Goal: Navigation & Orientation: Find specific page/section

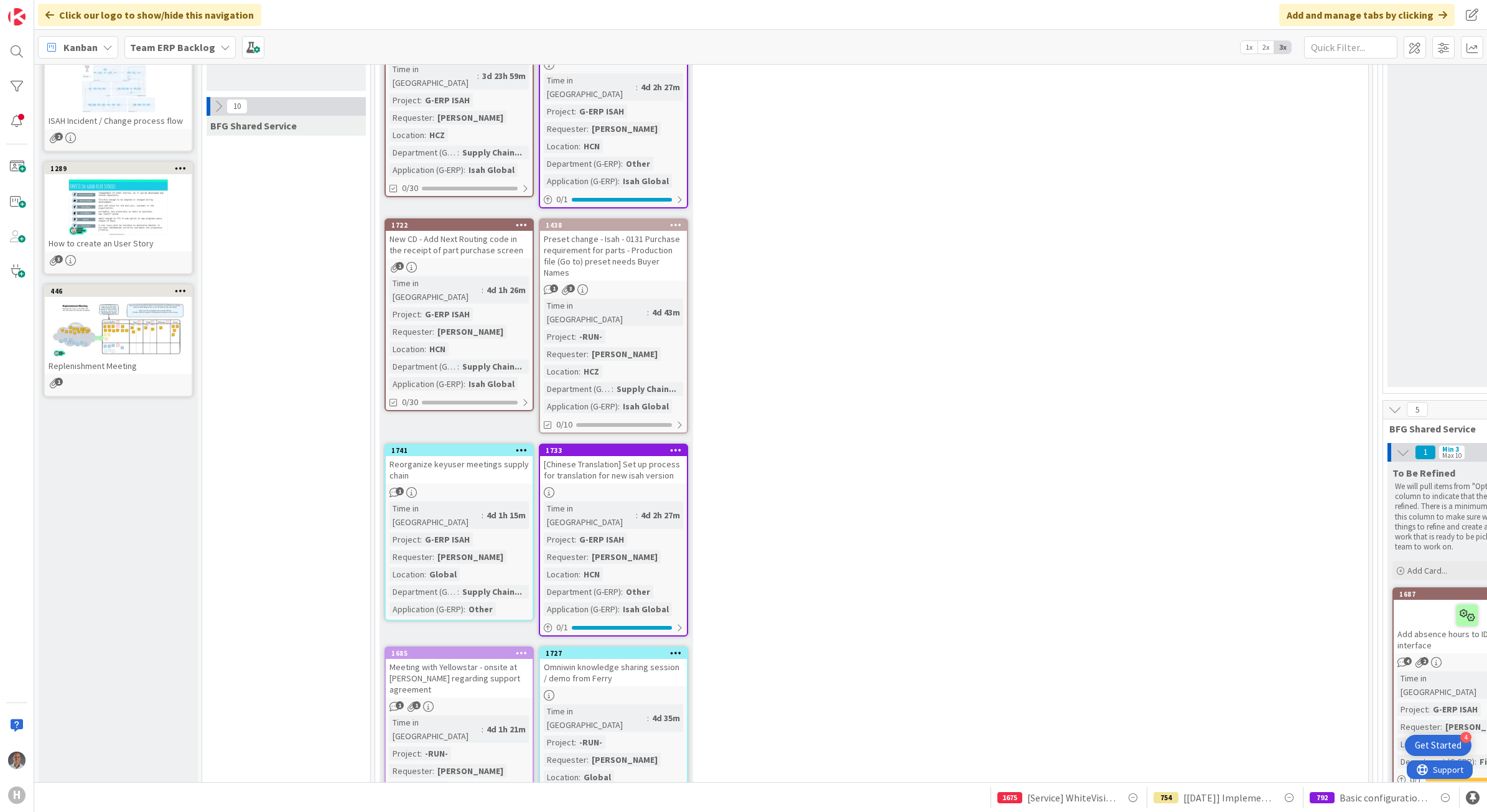
scroll to position [233, 0]
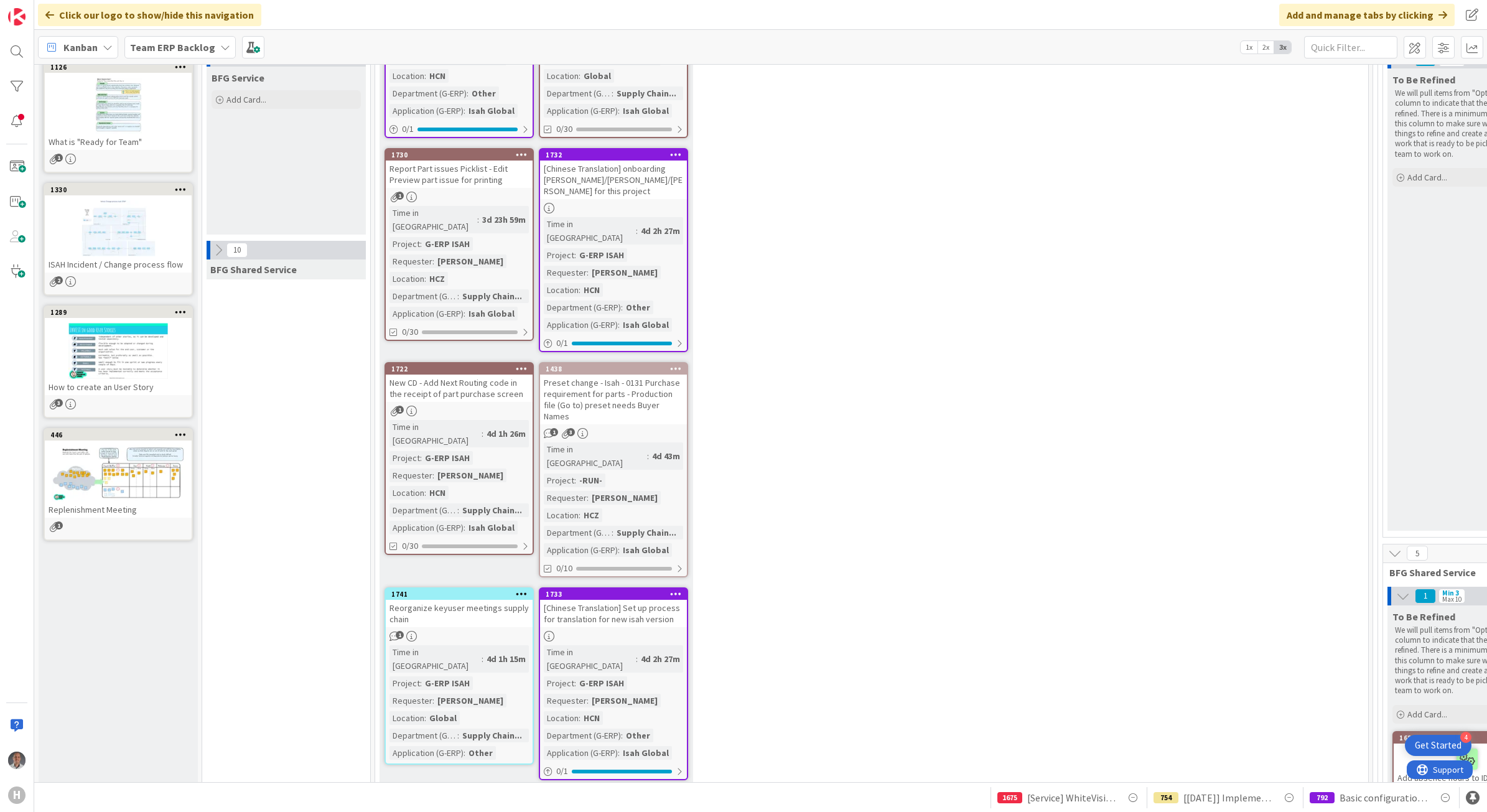
click at [214, 251] on icon at bounding box center [218, 250] width 13 height 13
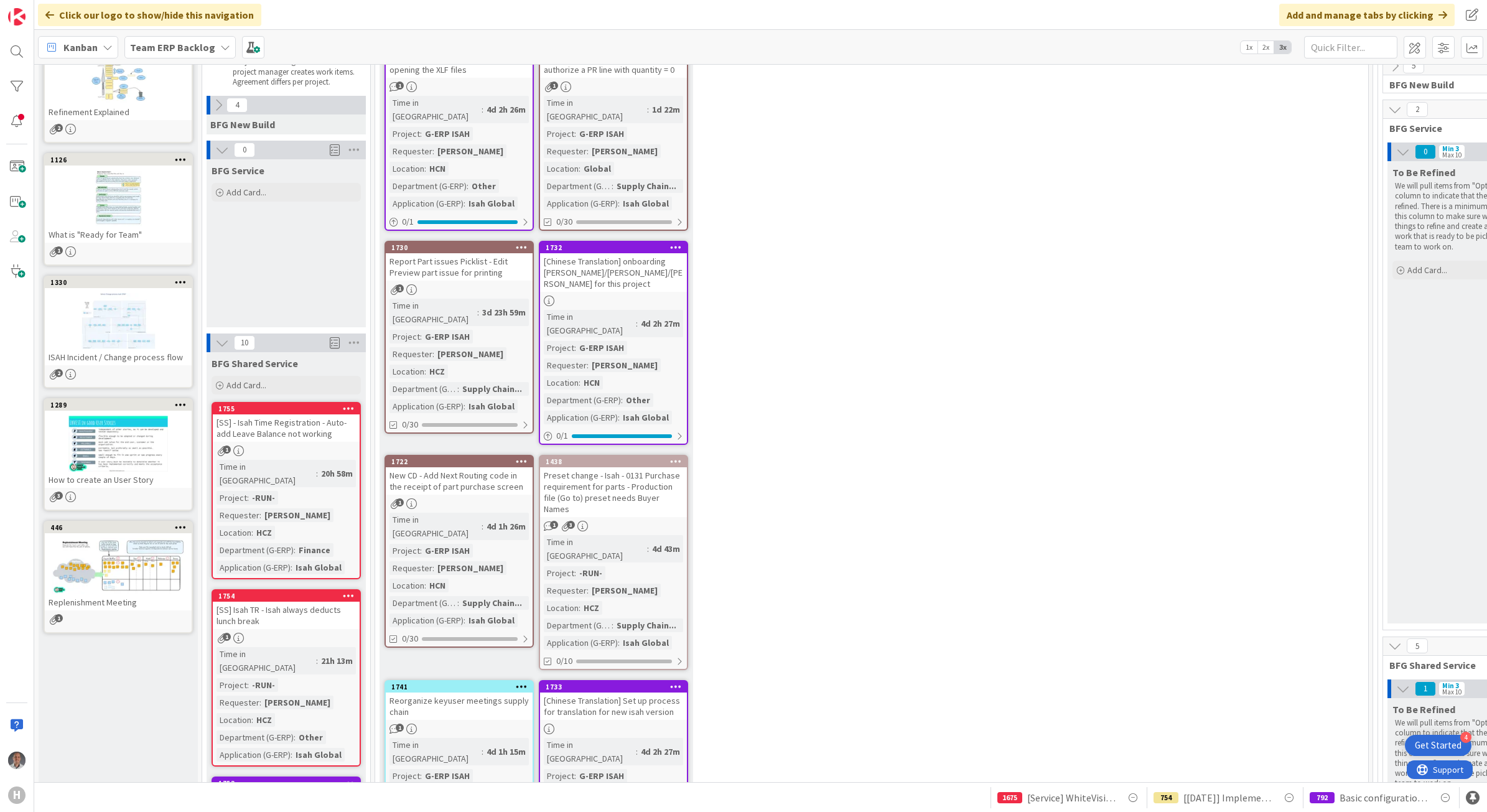
scroll to position [0, 0]
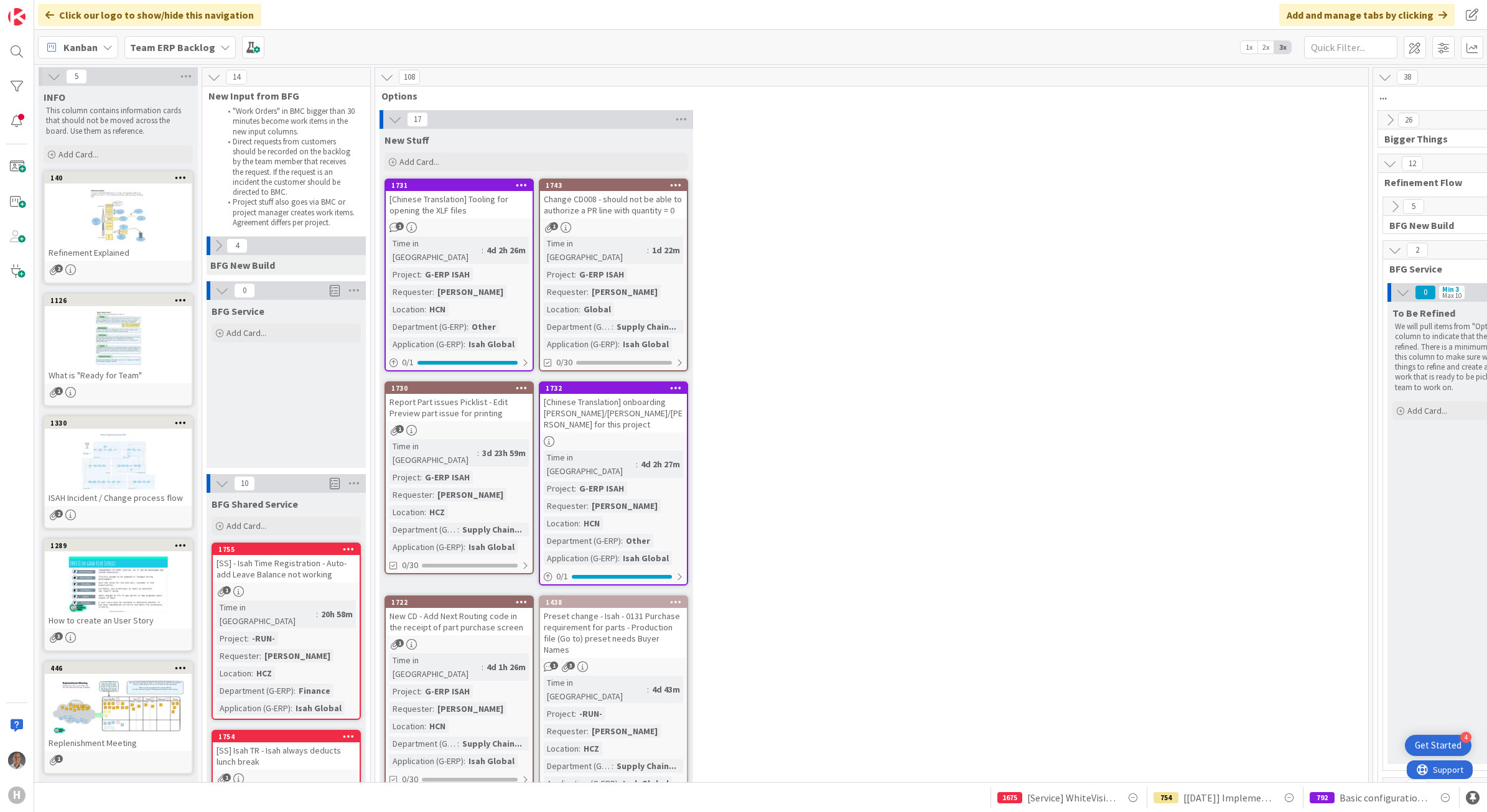
click at [214, 244] on icon at bounding box center [218, 246] width 13 height 13
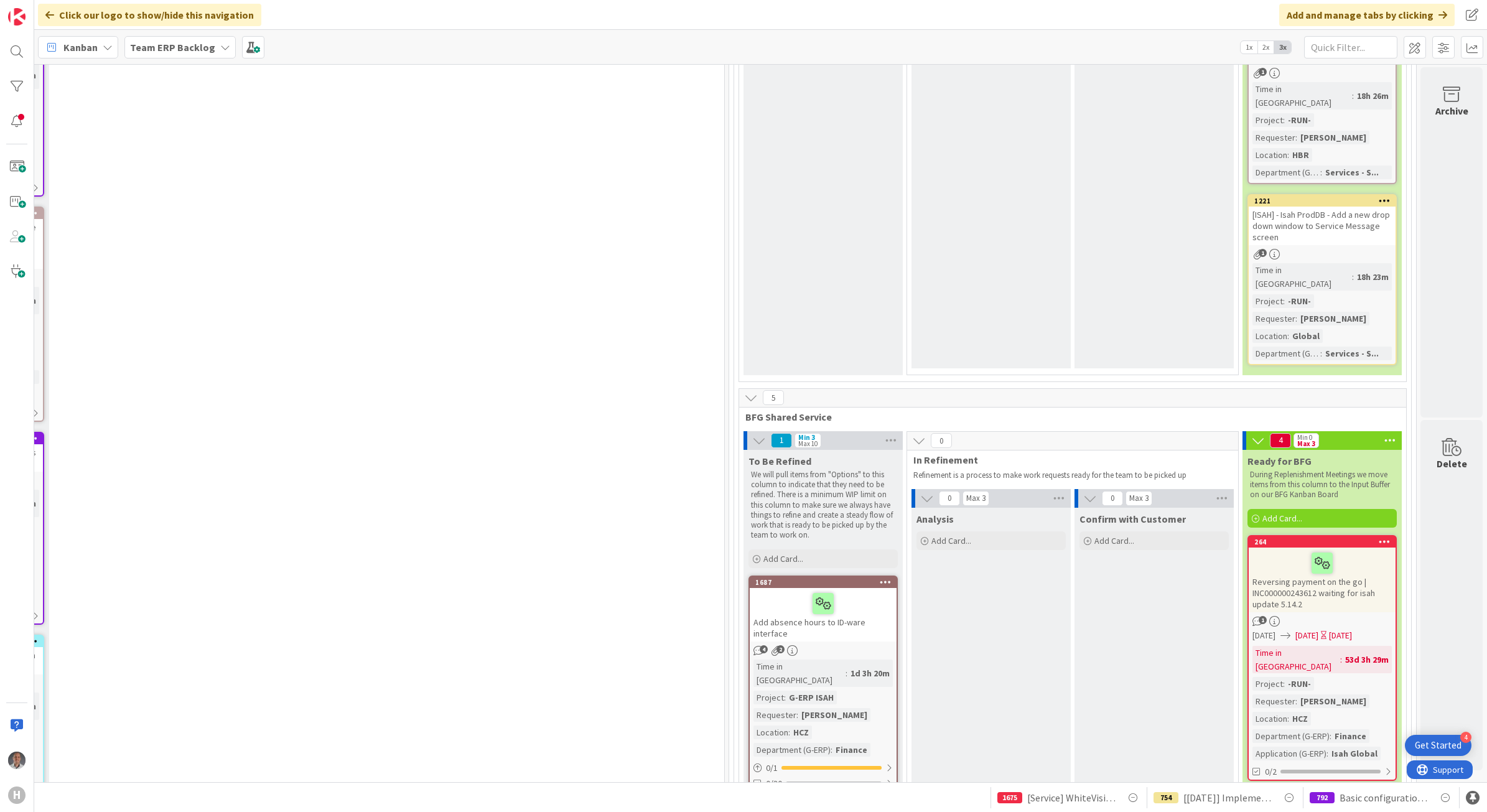
scroll to position [0, 657]
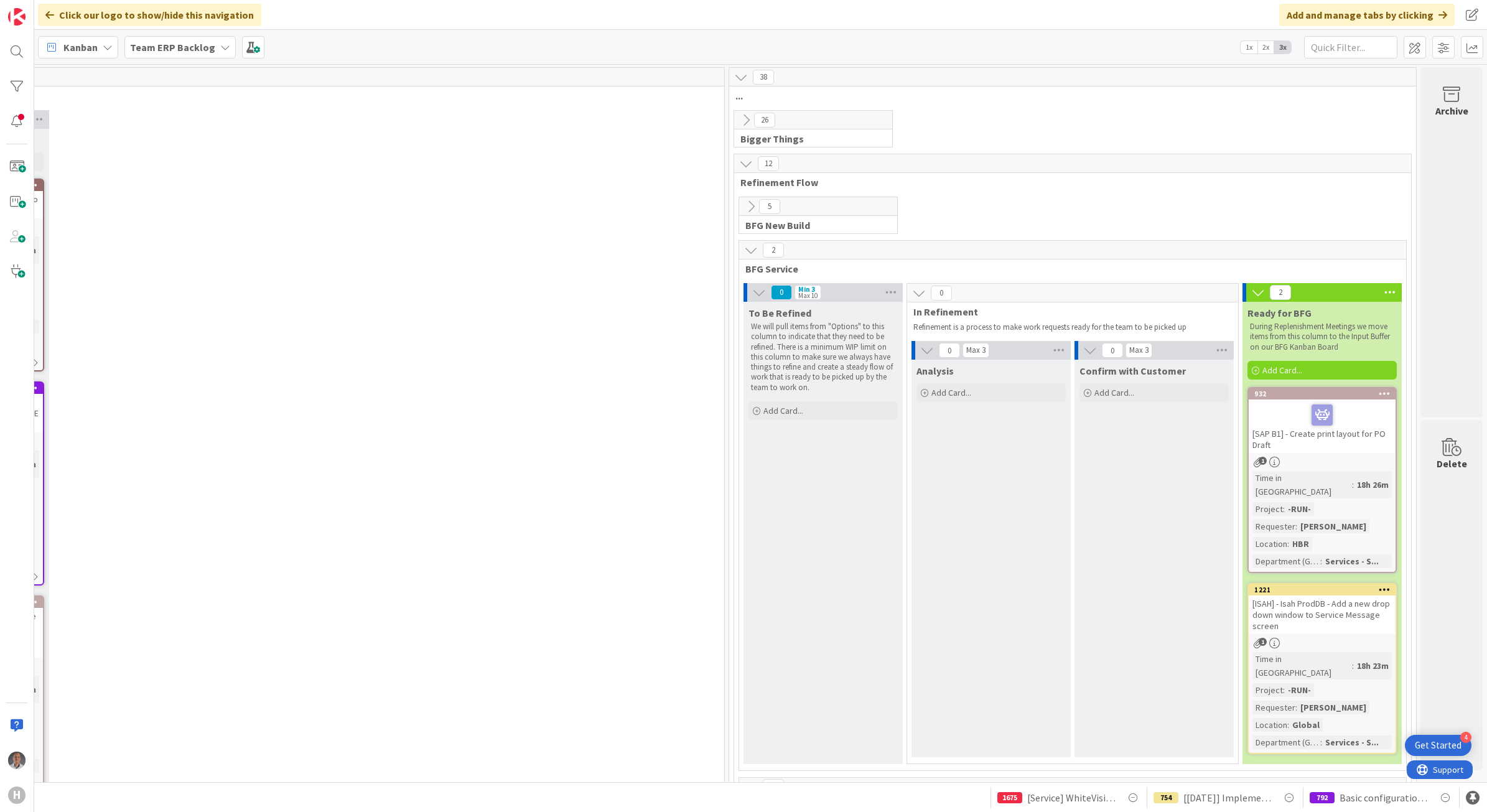
click at [744, 202] on icon at bounding box center [751, 206] width 13 height 13
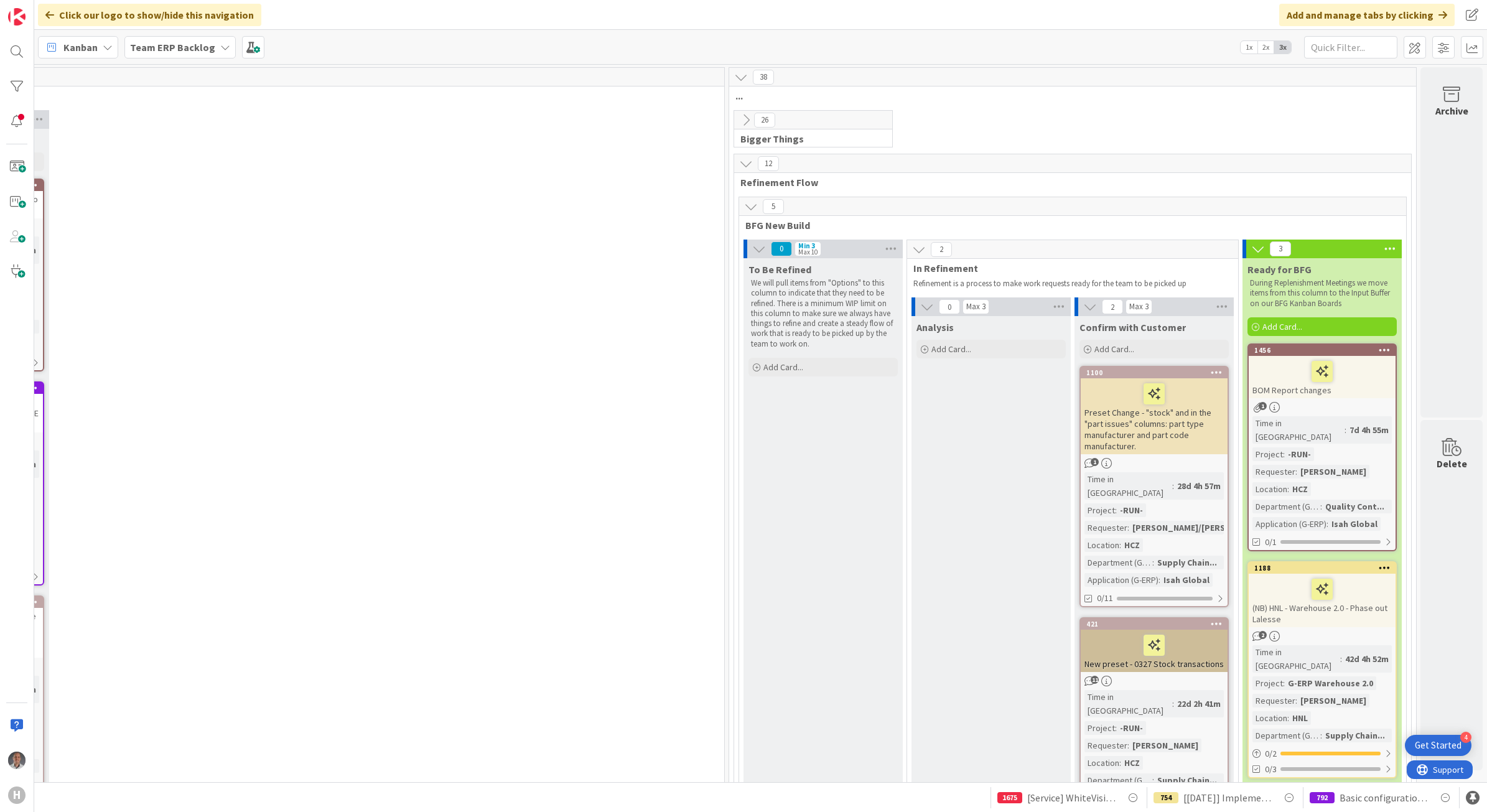
click at [739, 166] on icon at bounding box center [746, 164] width 13 height 13
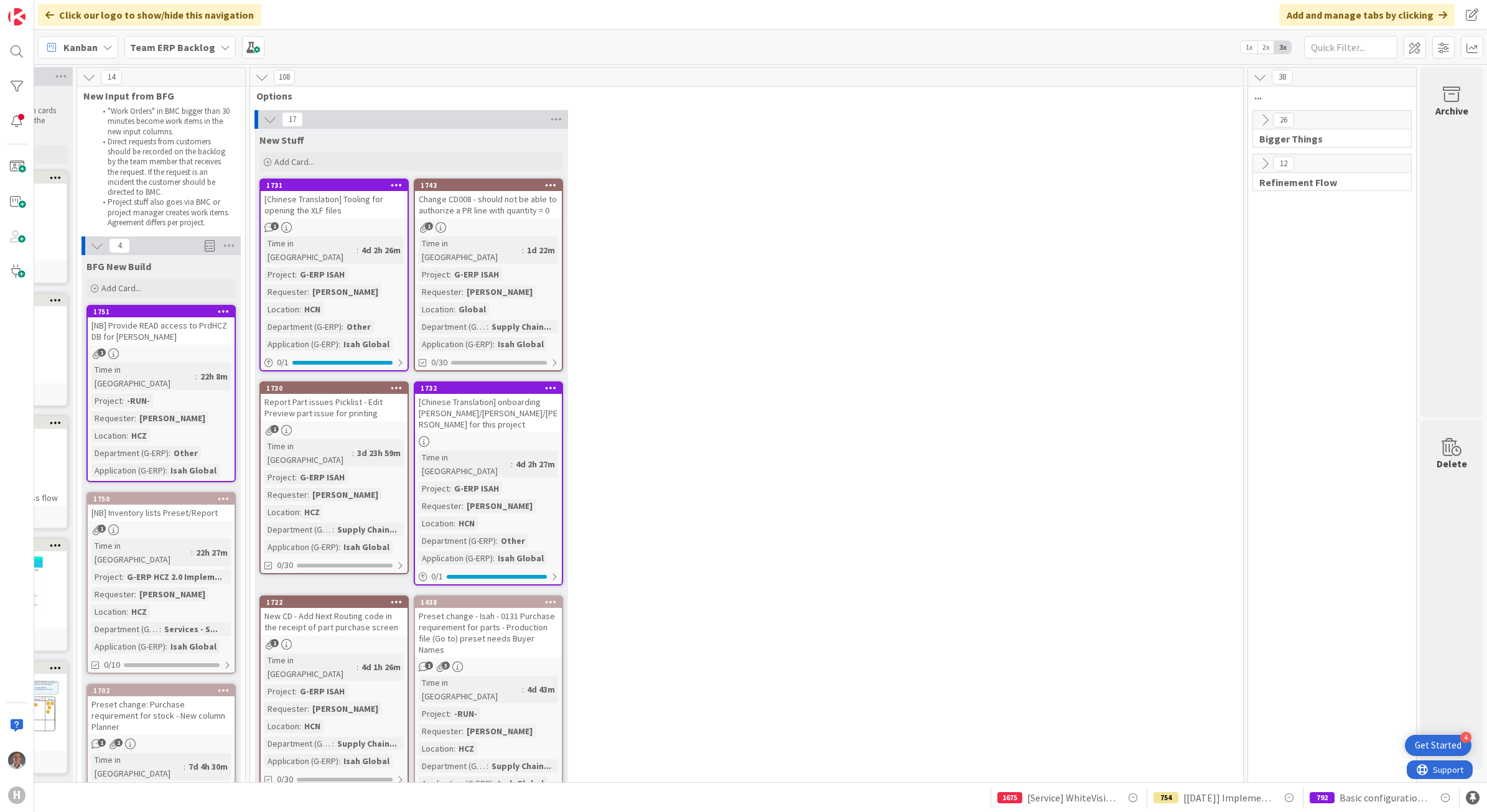
click at [1258, 123] on icon at bounding box center [1265, 120] width 13 height 13
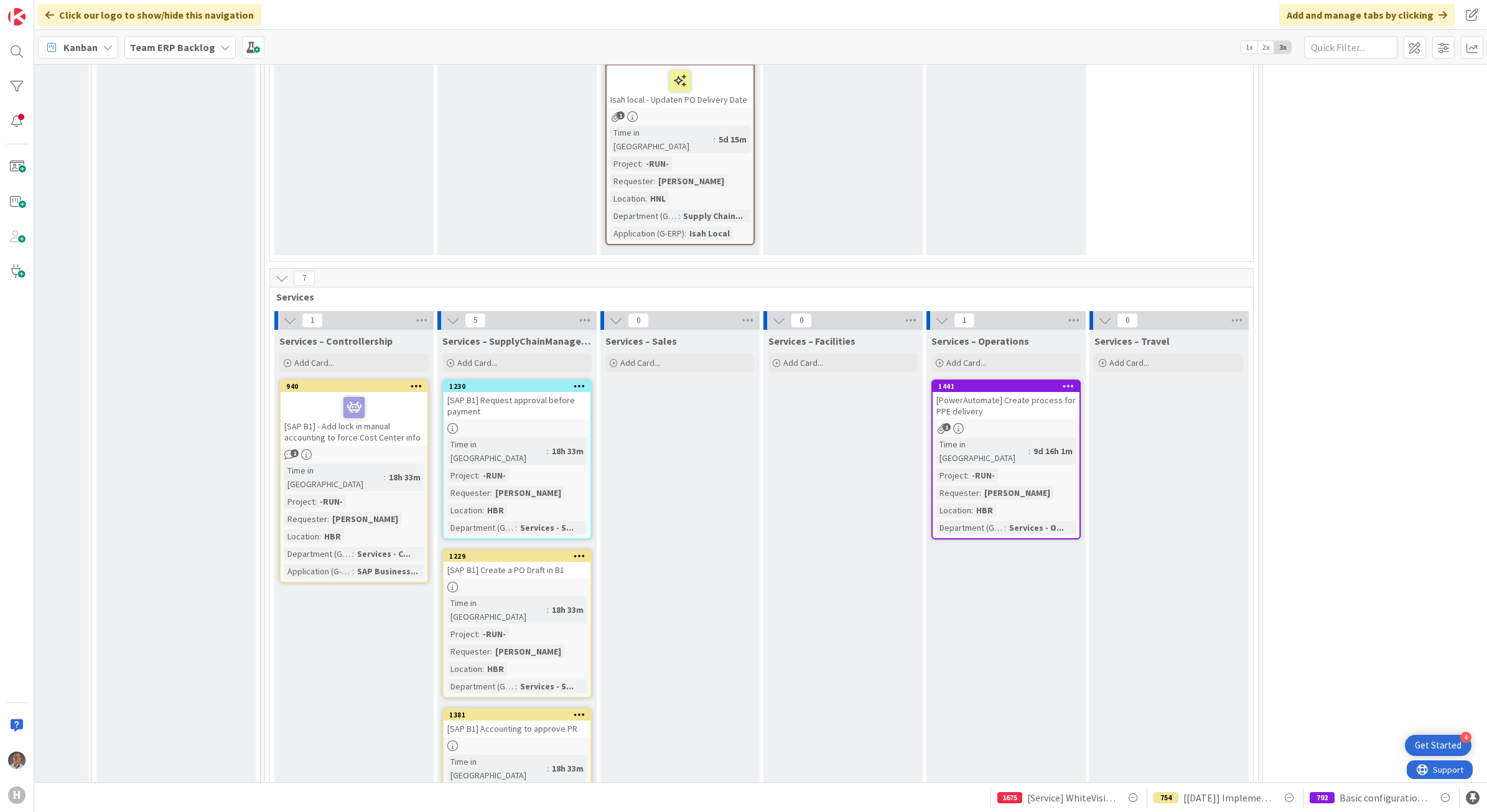
scroll to position [7076, 110]
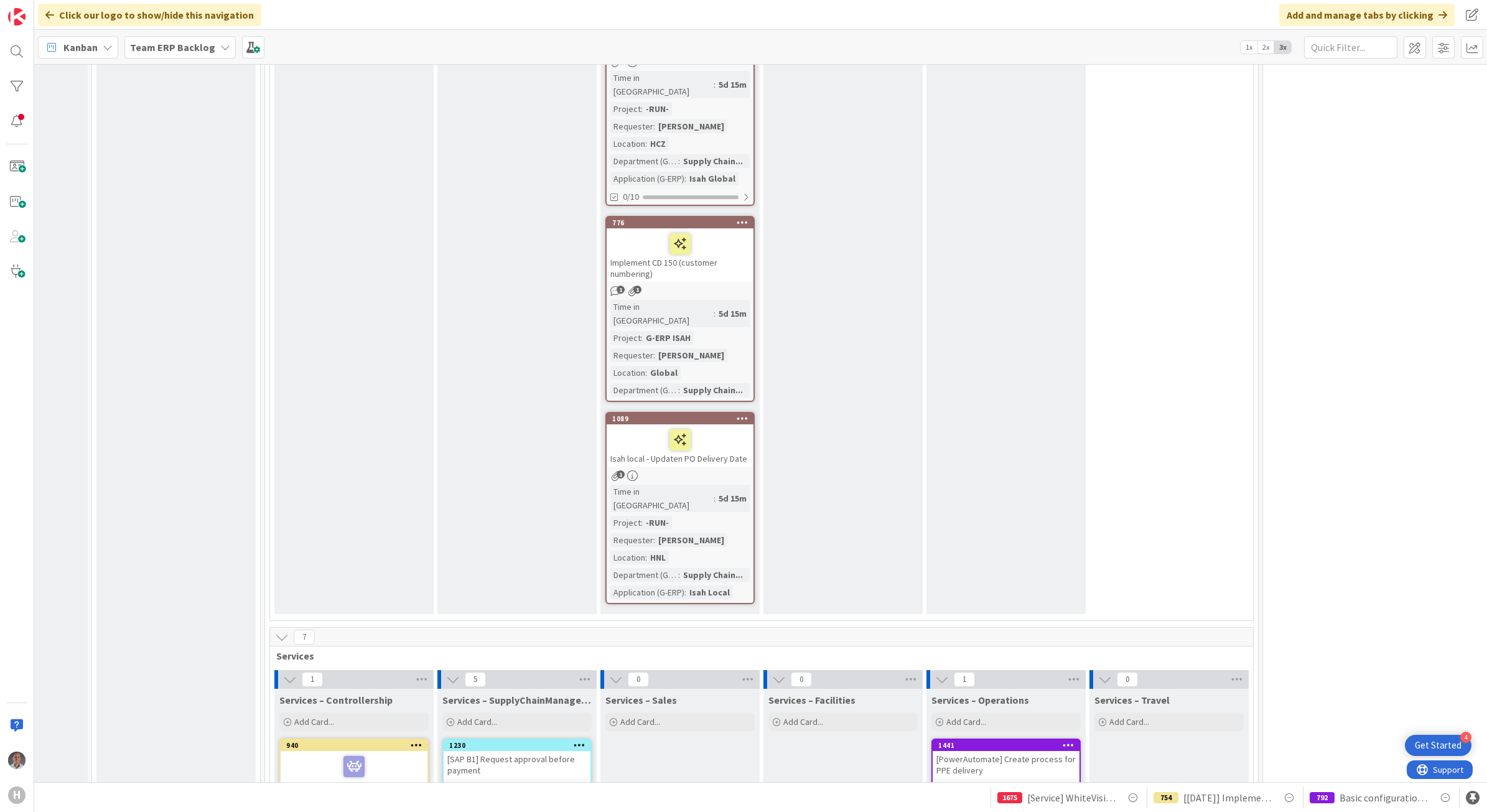
scroll to position [6376, 110]
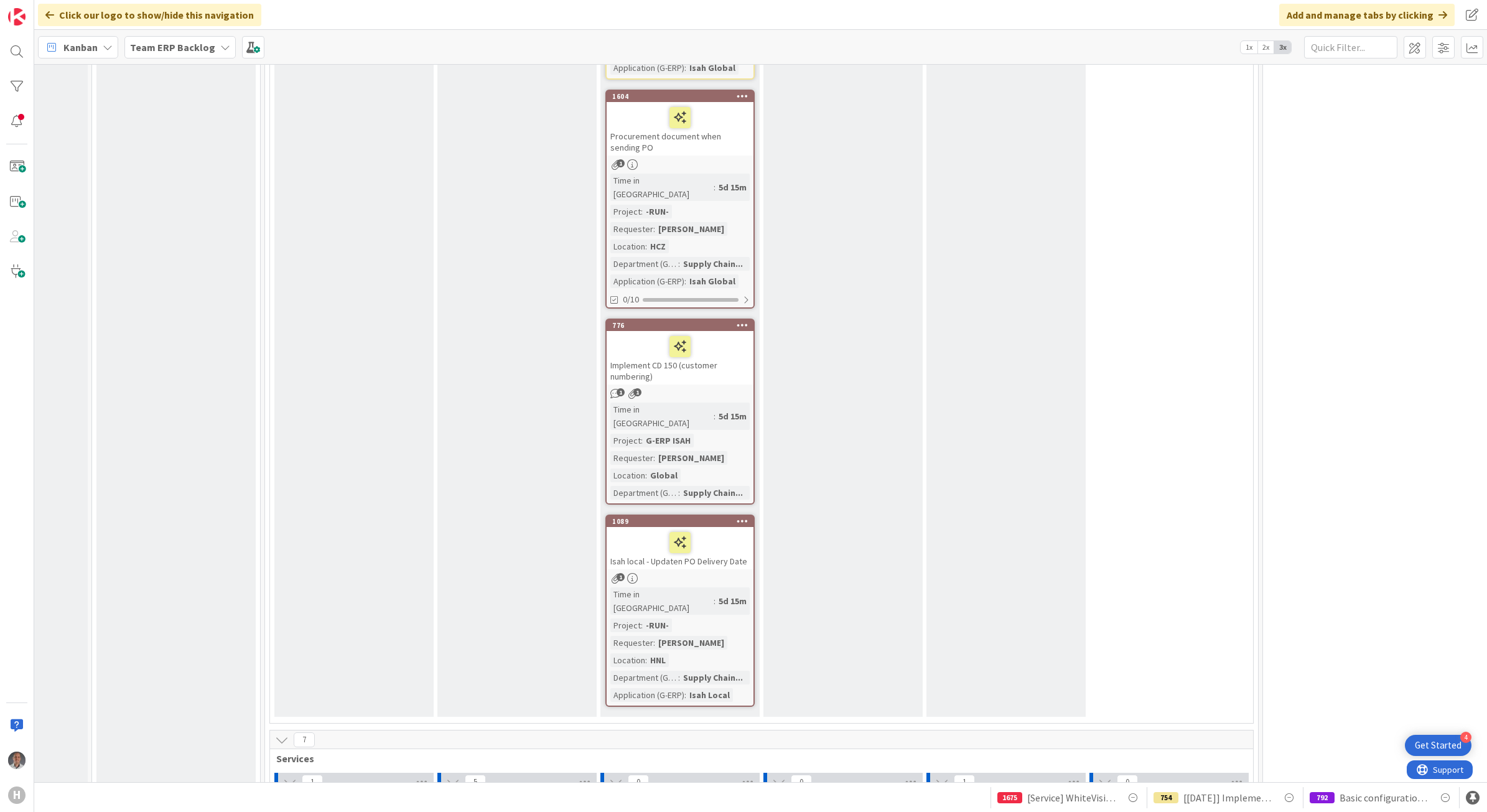
drag, startPoint x: 562, startPoint y: 468, endPoint x: 564, endPoint y: 474, distance: 6.3
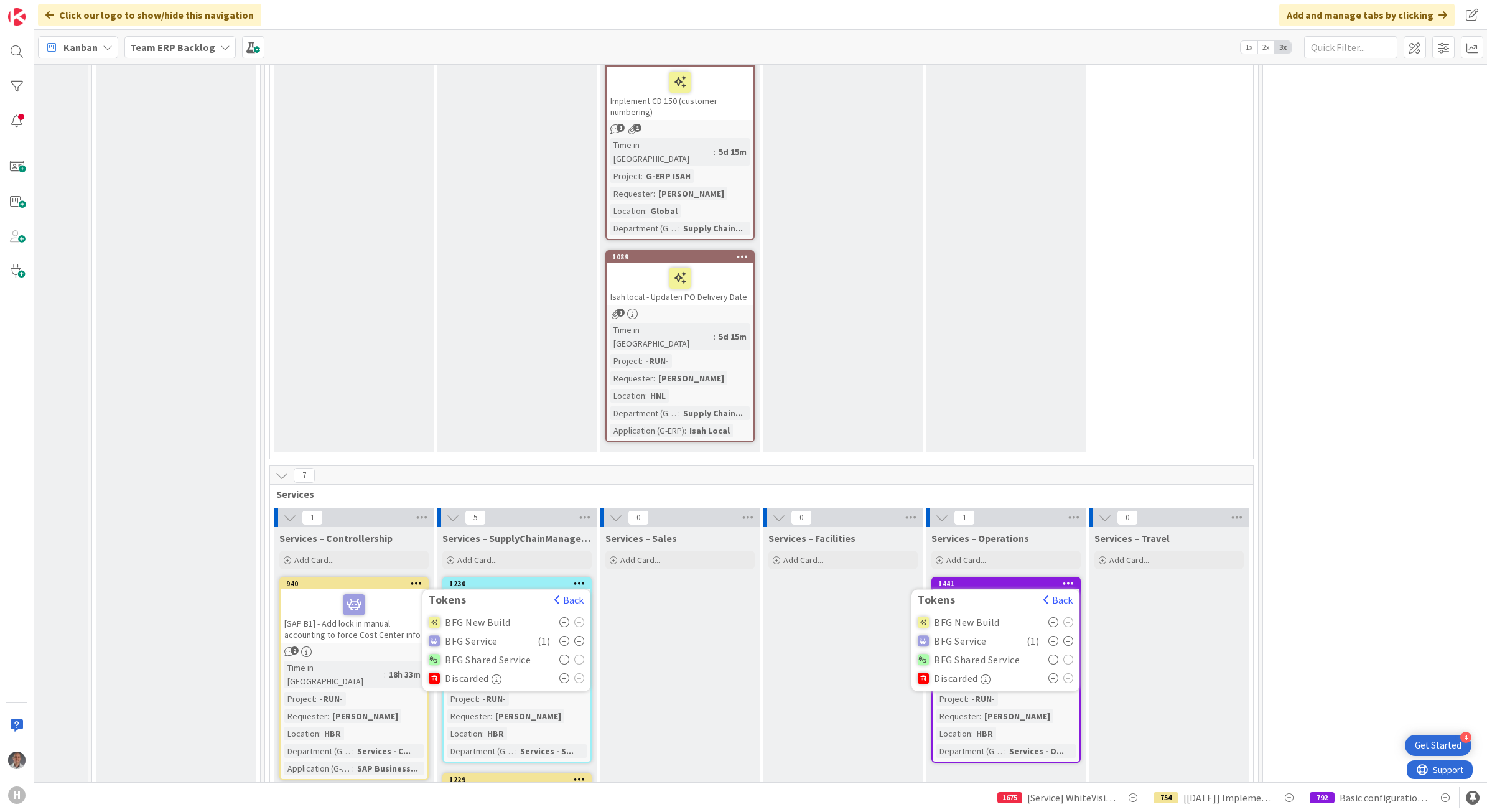
scroll to position [6687, 110]
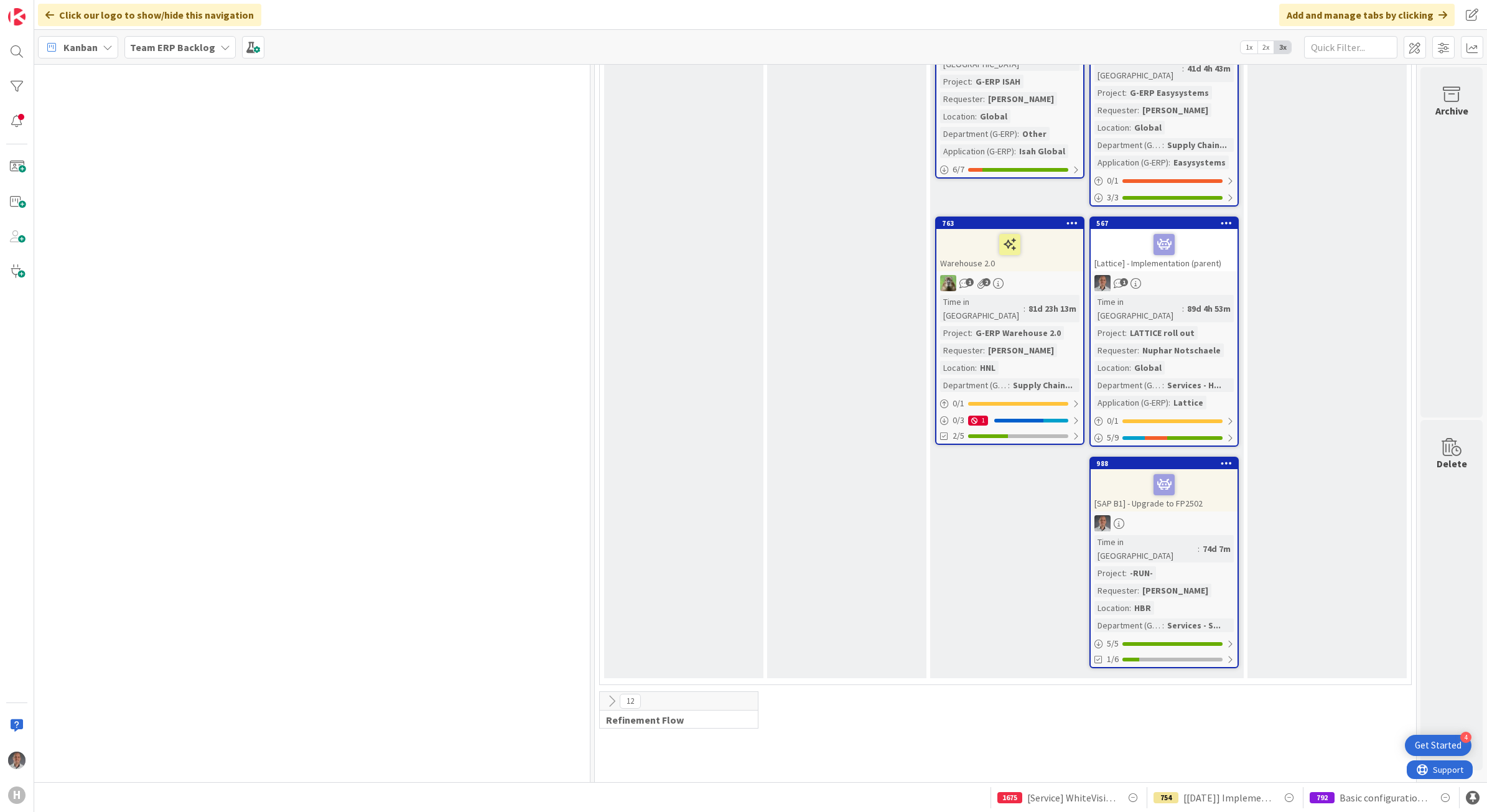
scroll to position [1633, 791]
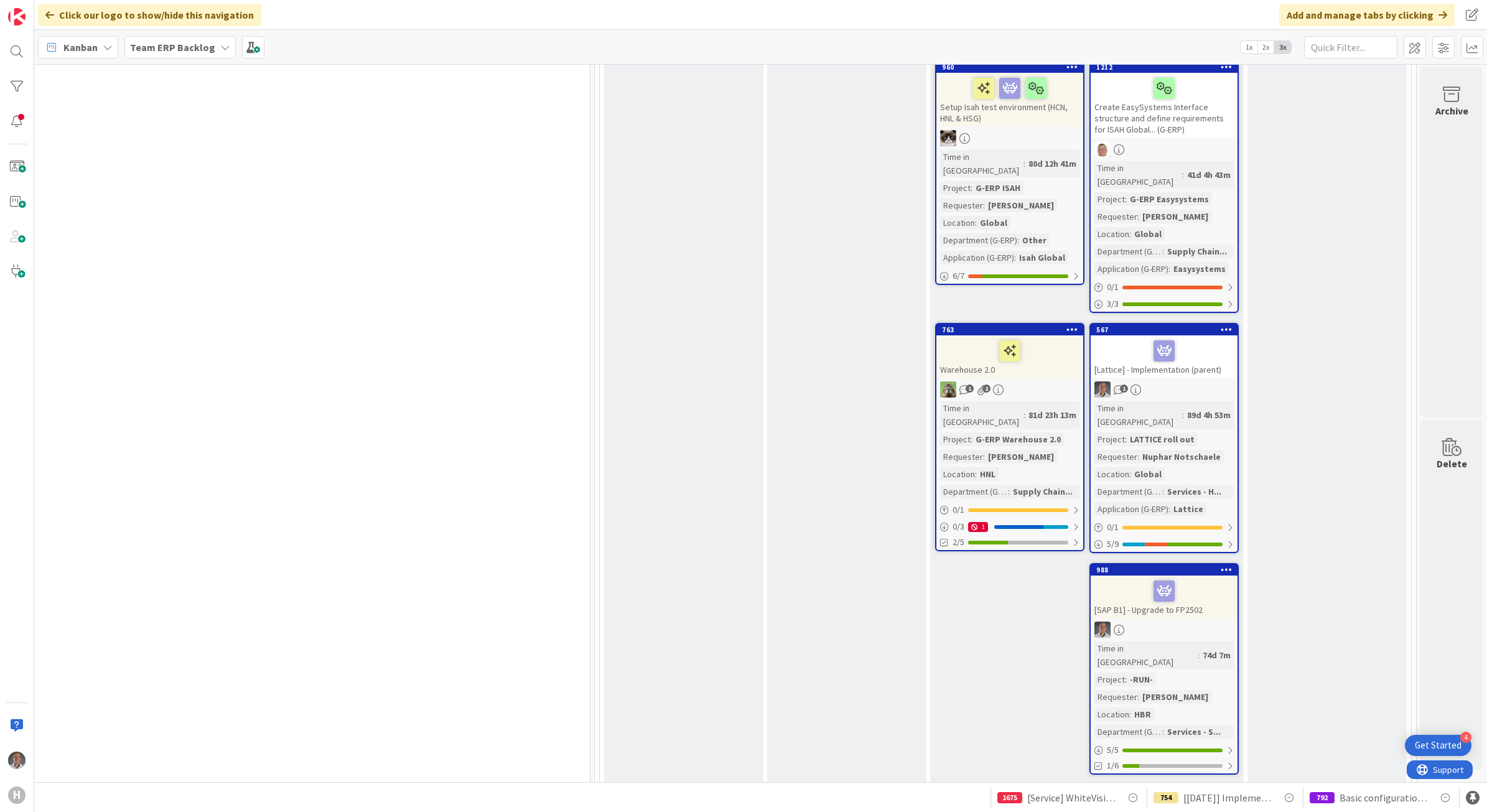
click at [605, 801] on icon at bounding box center [611, 808] width 13 height 13
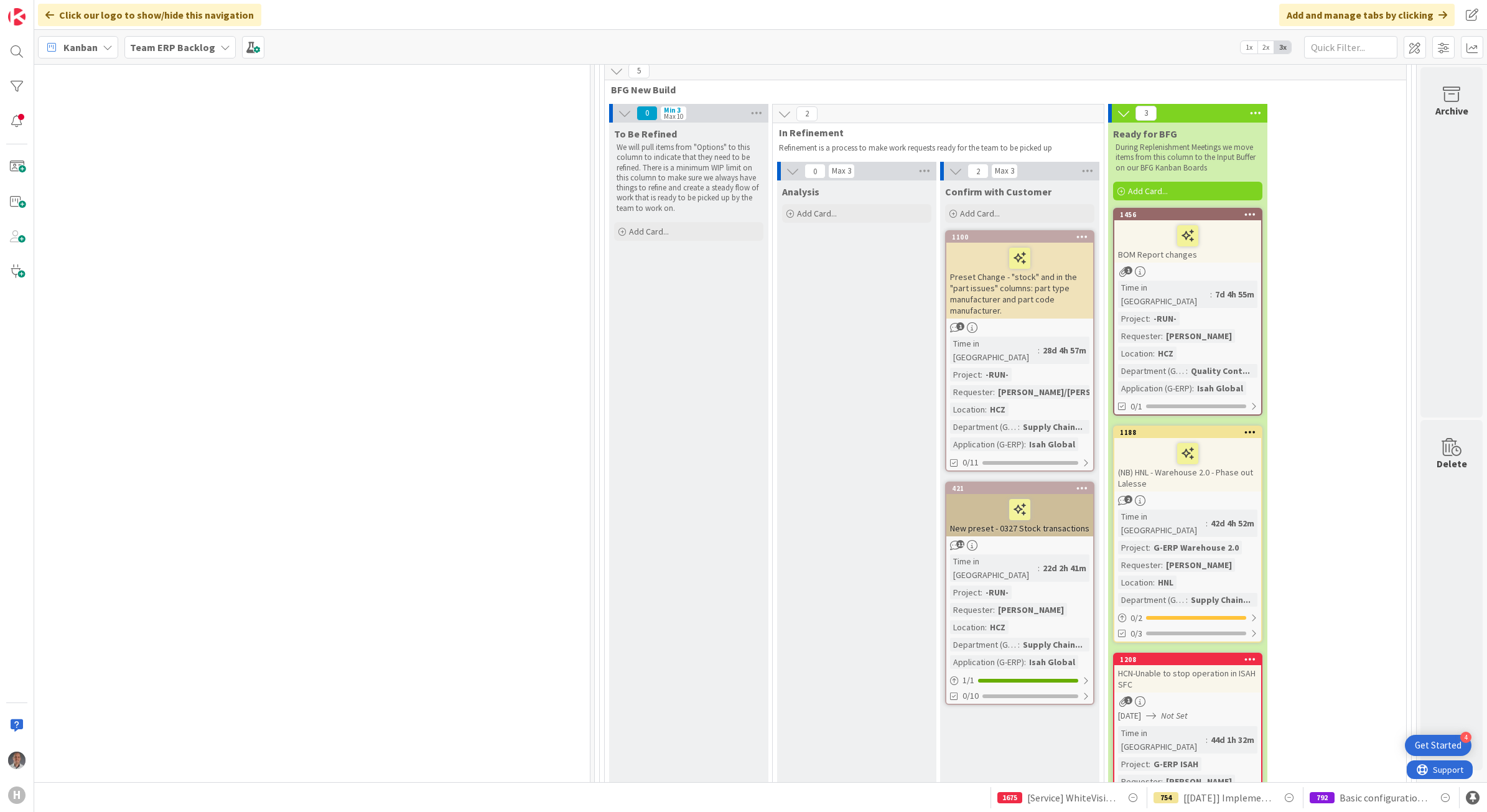
scroll to position [2411, 791]
click at [1146, 442] on div at bounding box center [1188, 455] width 140 height 26
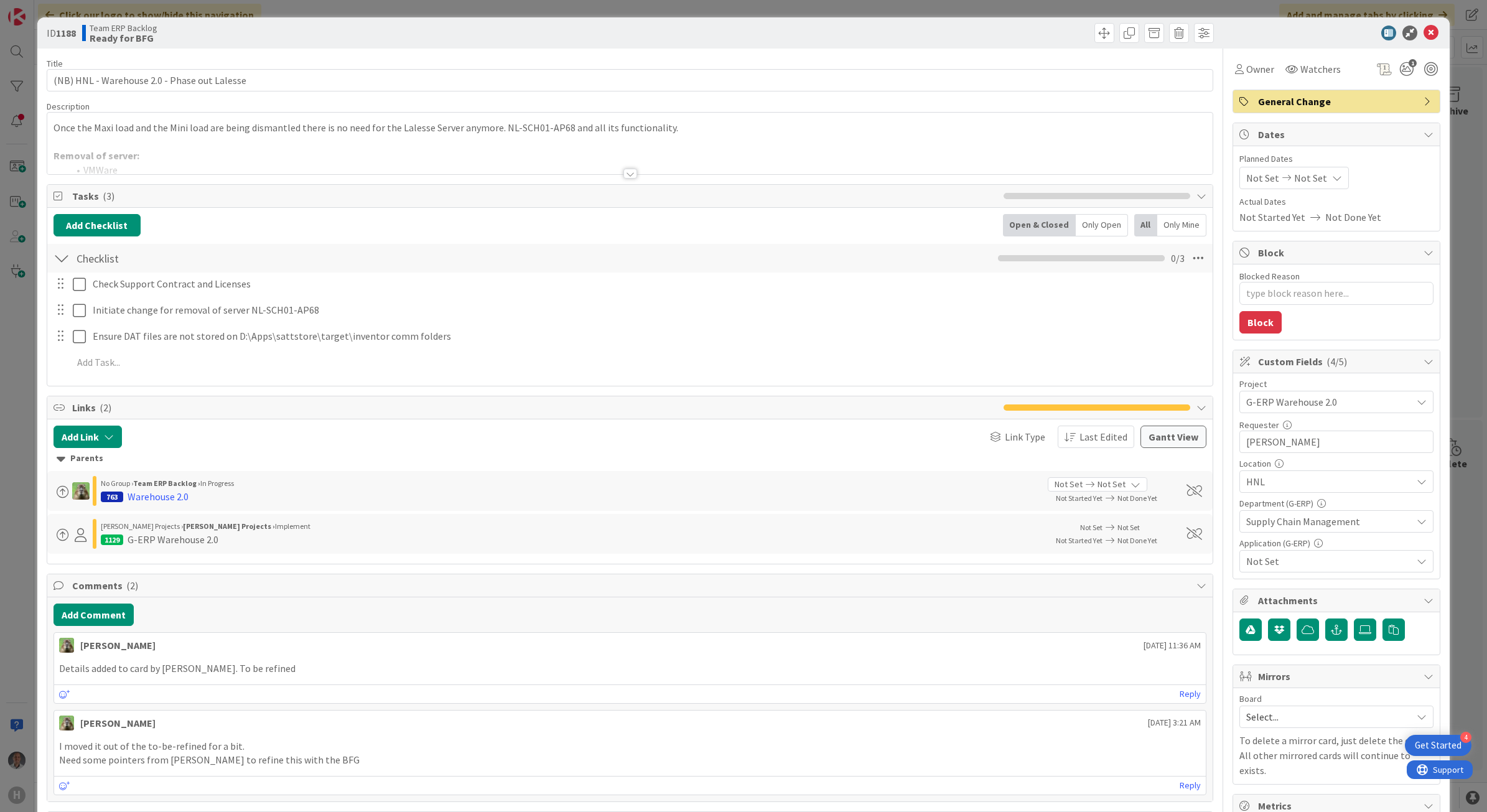
click at [631, 170] on div at bounding box center [630, 158] width 1166 height 31
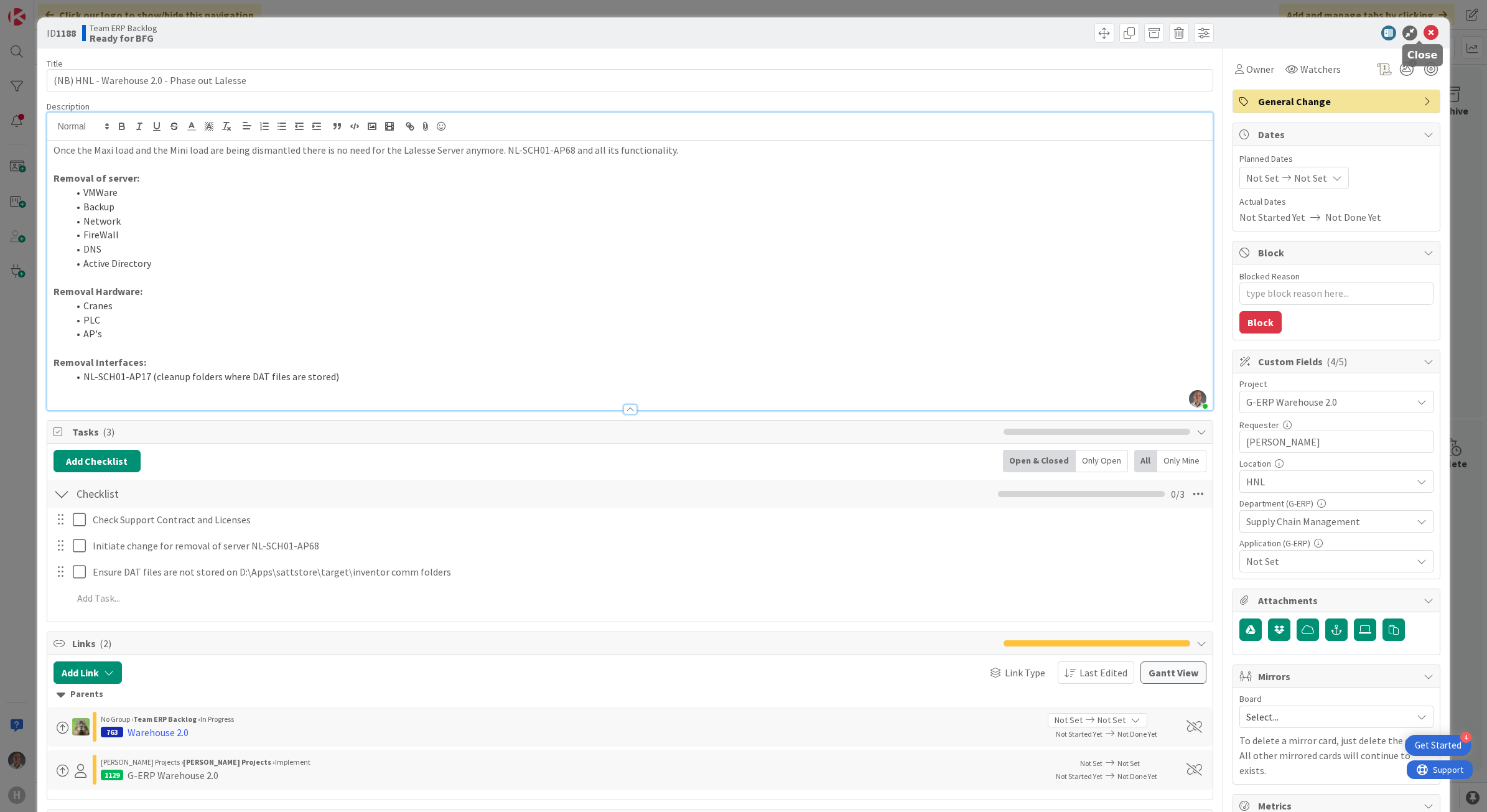
click at [1423, 31] on icon at bounding box center [1431, 33] width 15 height 15
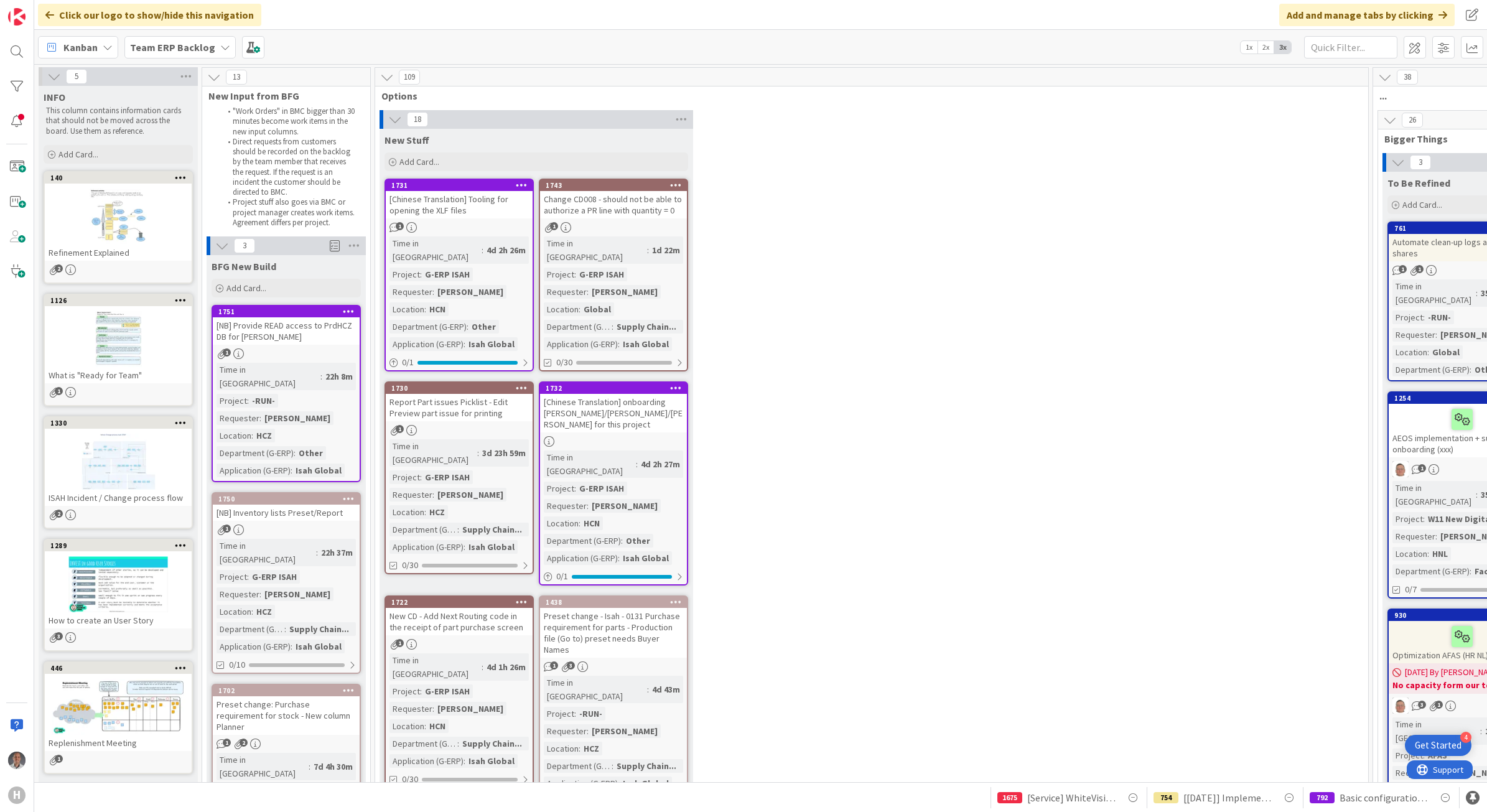
click at [210, 39] on div "Team ERP Backlog" at bounding box center [180, 47] width 111 height 22
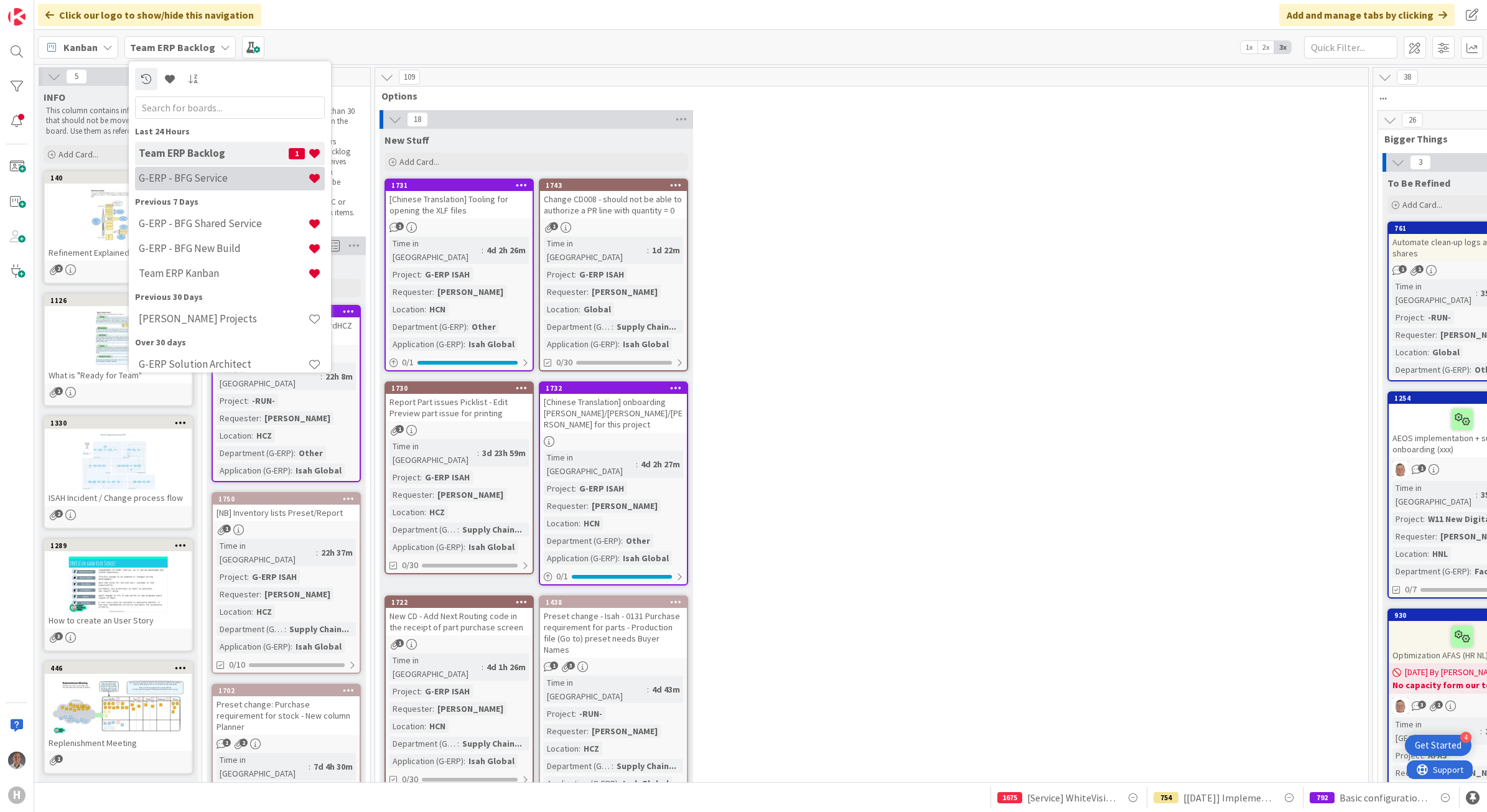
click at [232, 185] on div "G-ERP - BFG Service" at bounding box center [230, 178] width 190 height 24
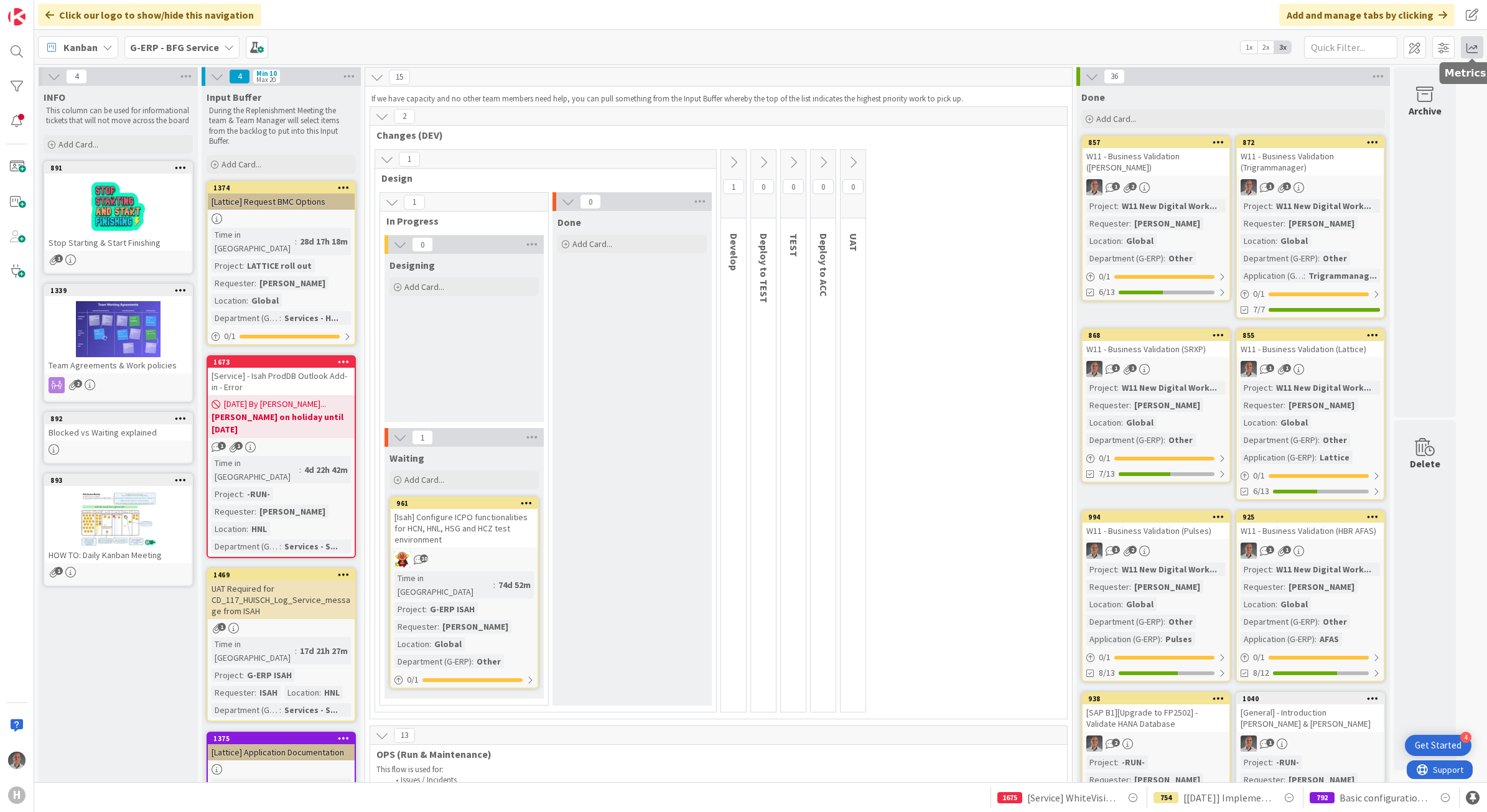
click at [1472, 47] on span at bounding box center [1472, 47] width 22 height 22
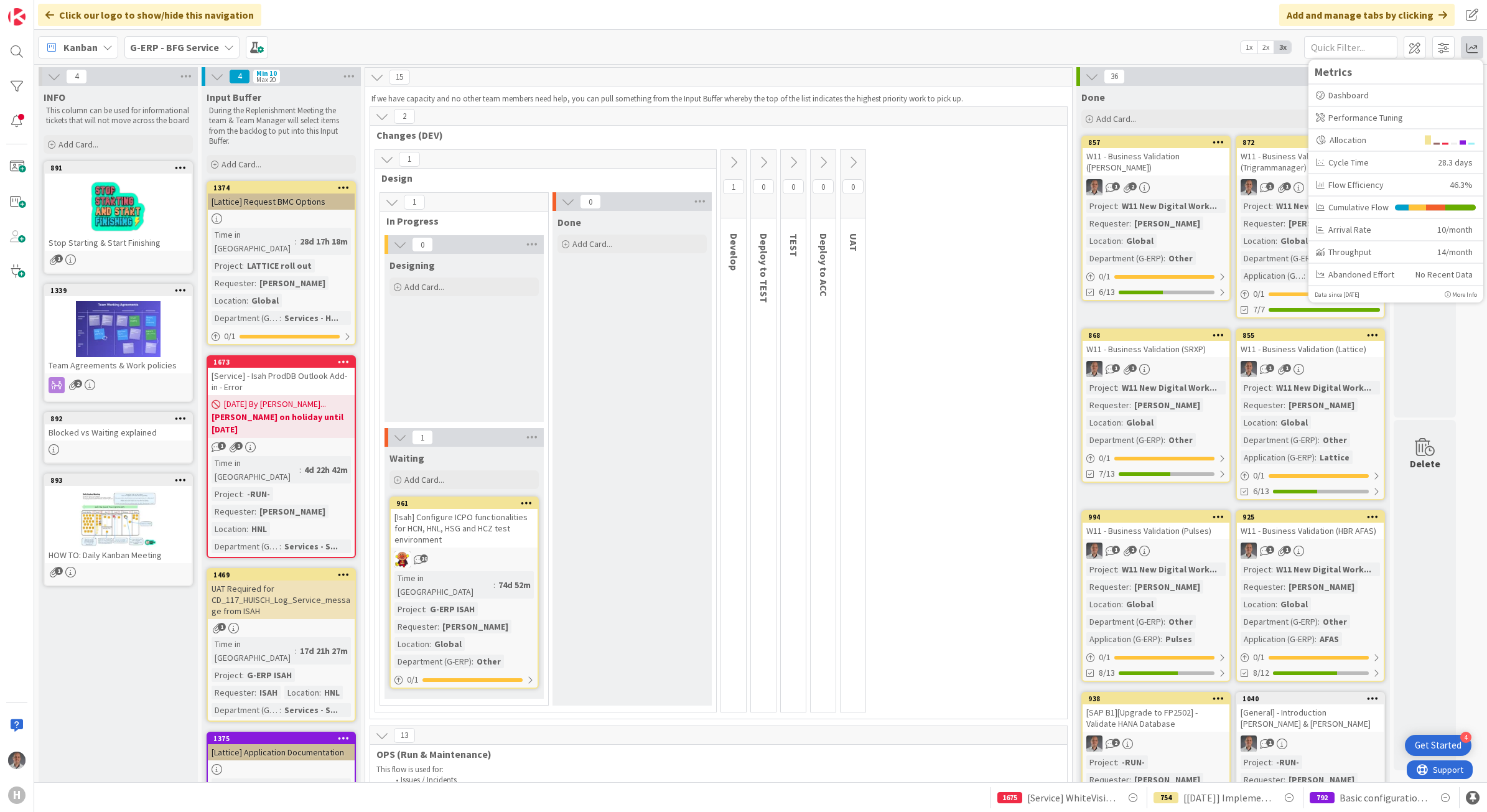
click at [194, 45] on b "G-ERP - BFG Service" at bounding box center [174, 47] width 89 height 13
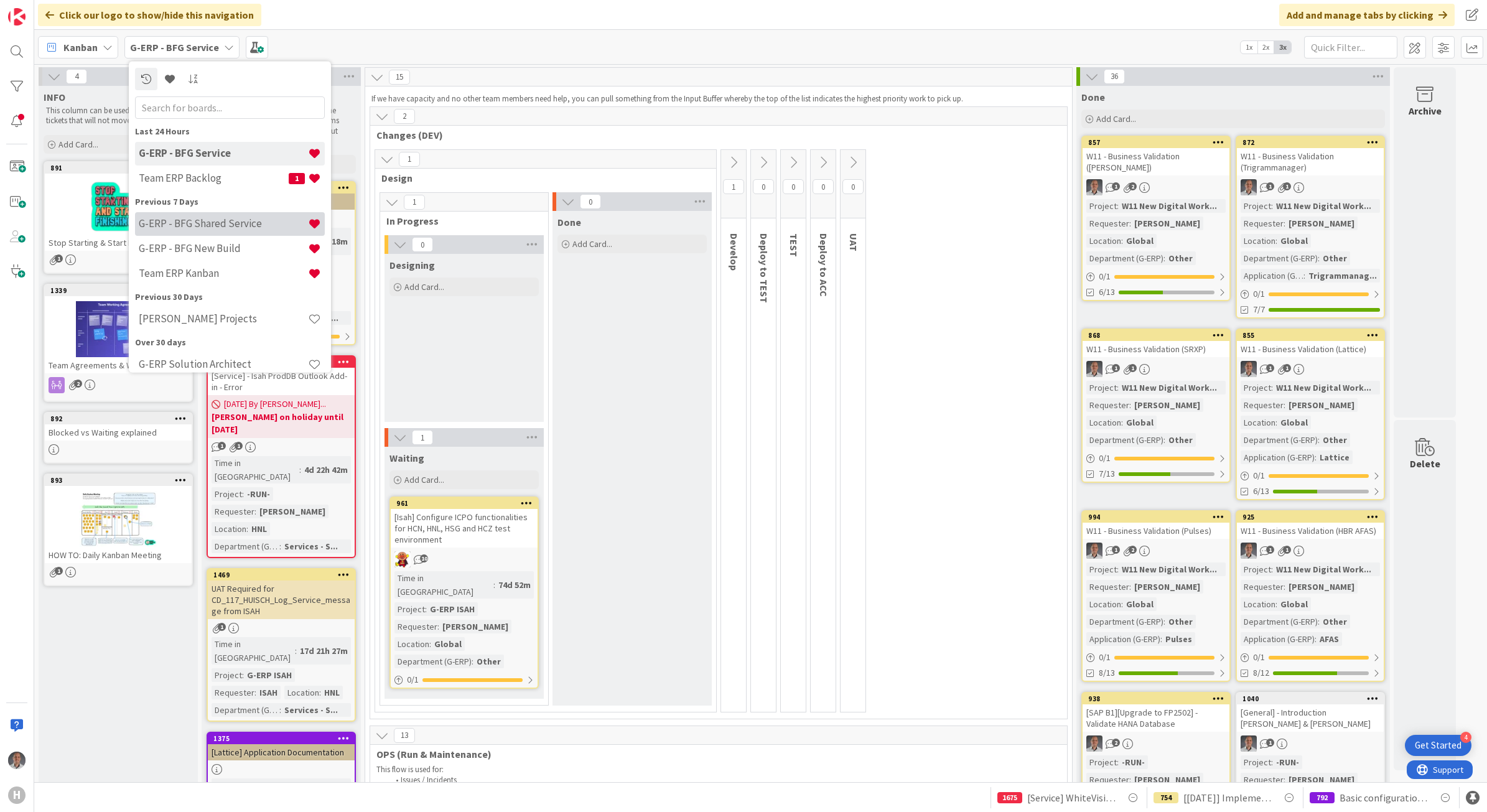
click at [237, 220] on h4 "G-ERP - BFG Shared Service" at bounding box center [223, 223] width 170 height 13
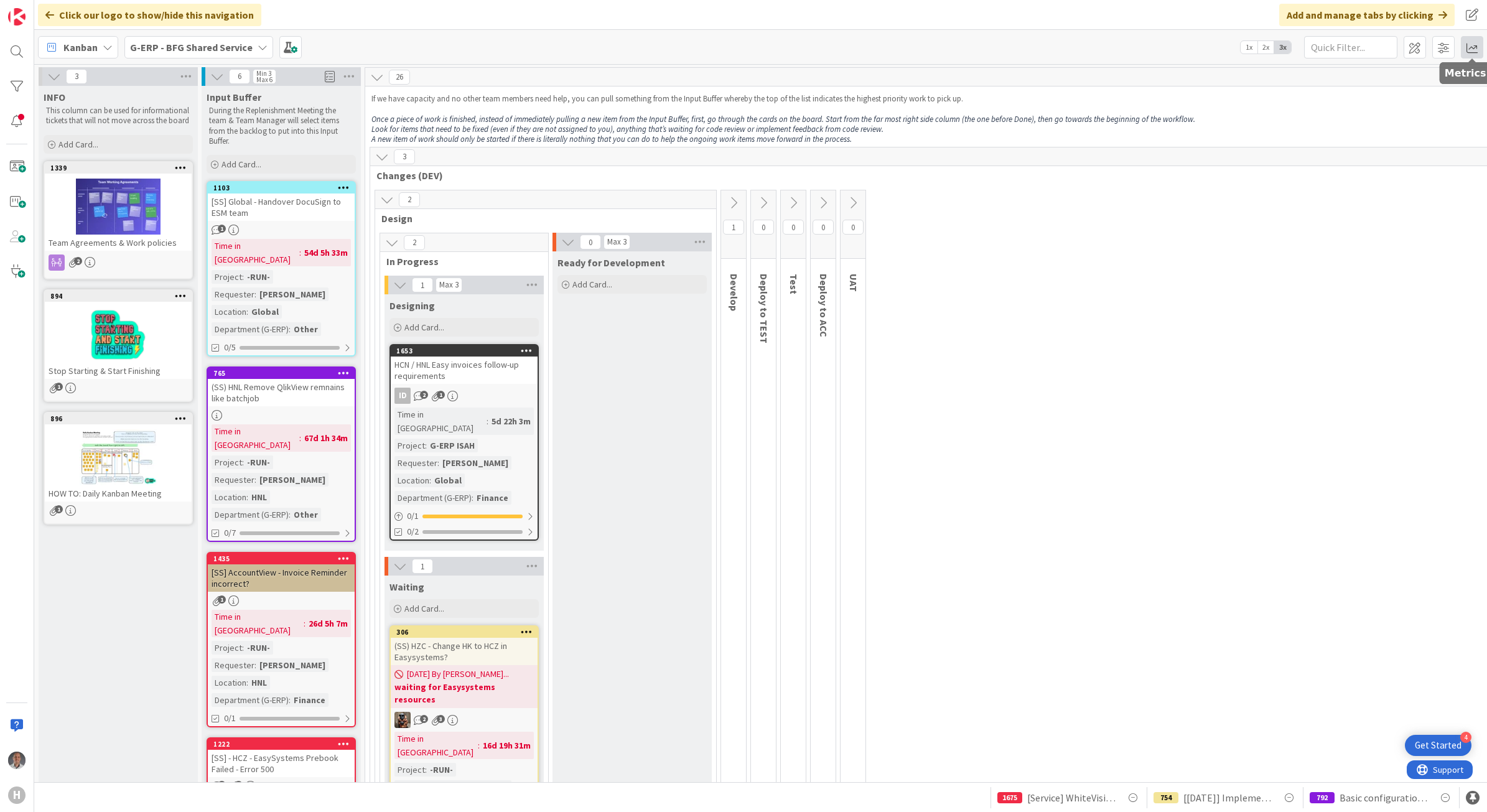
click at [1475, 52] on span at bounding box center [1472, 47] width 22 height 22
click at [1469, 56] on span at bounding box center [1472, 47] width 22 height 22
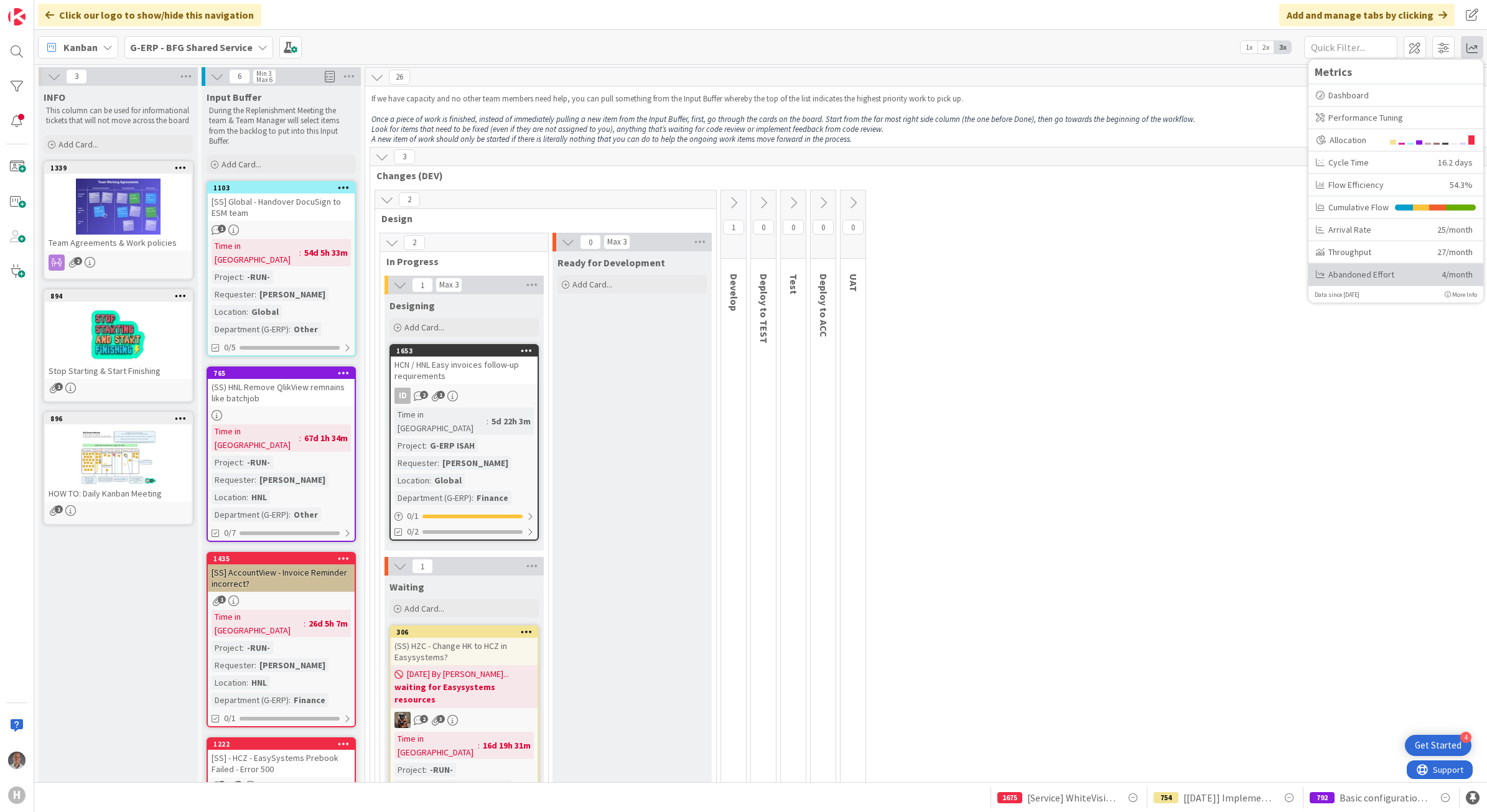
click at [1337, 270] on div "Abandoned Effort" at bounding box center [1374, 273] width 117 height 13
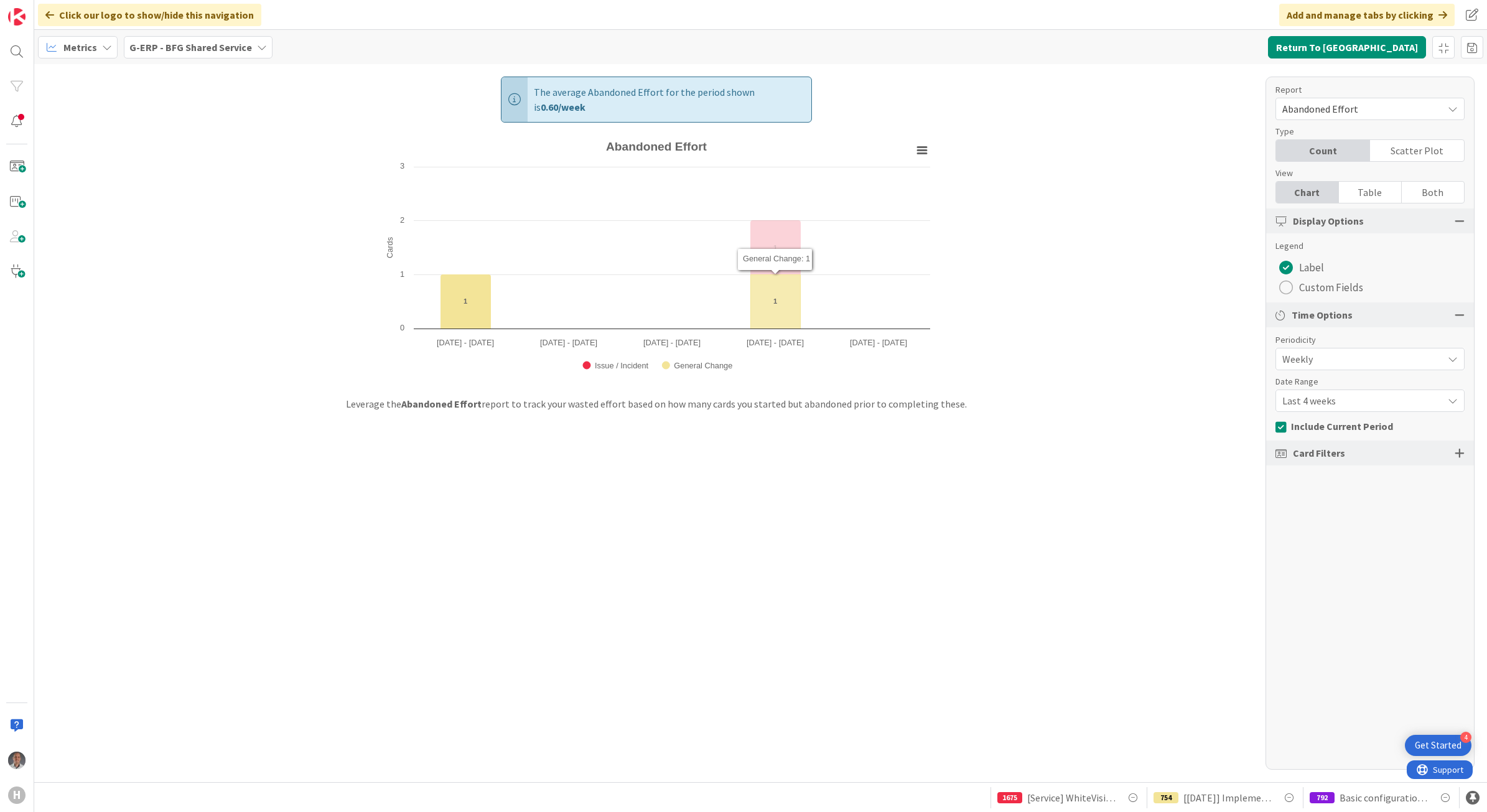
click at [776, 297] on text "1" at bounding box center [775, 301] width 4 height 7
click at [1392, 42] on button "Return To [GEOGRAPHIC_DATA]" at bounding box center [1347, 47] width 158 height 22
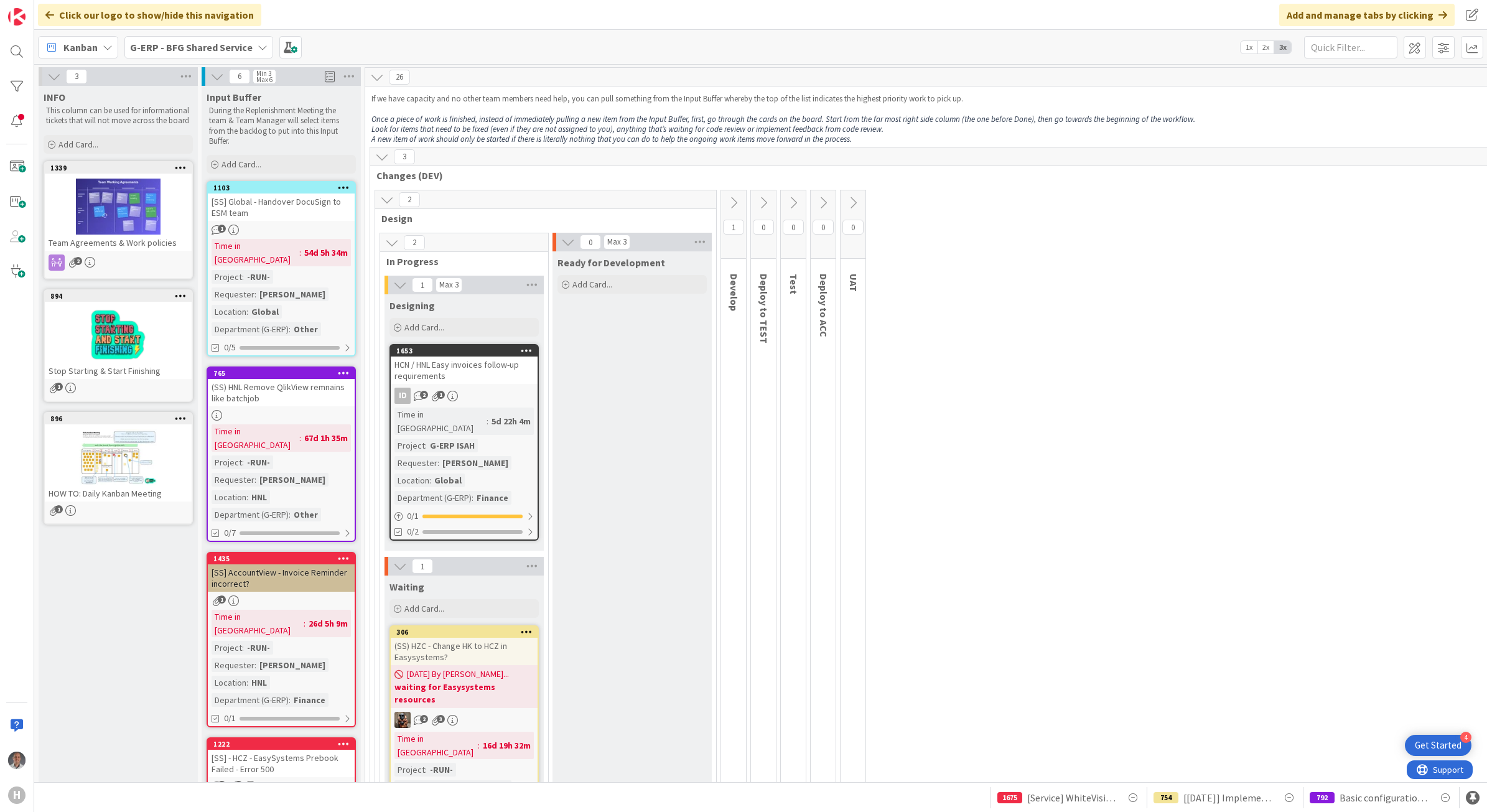
click at [213, 46] on b "G-ERP - BFG Shared Service" at bounding box center [191, 47] width 123 height 13
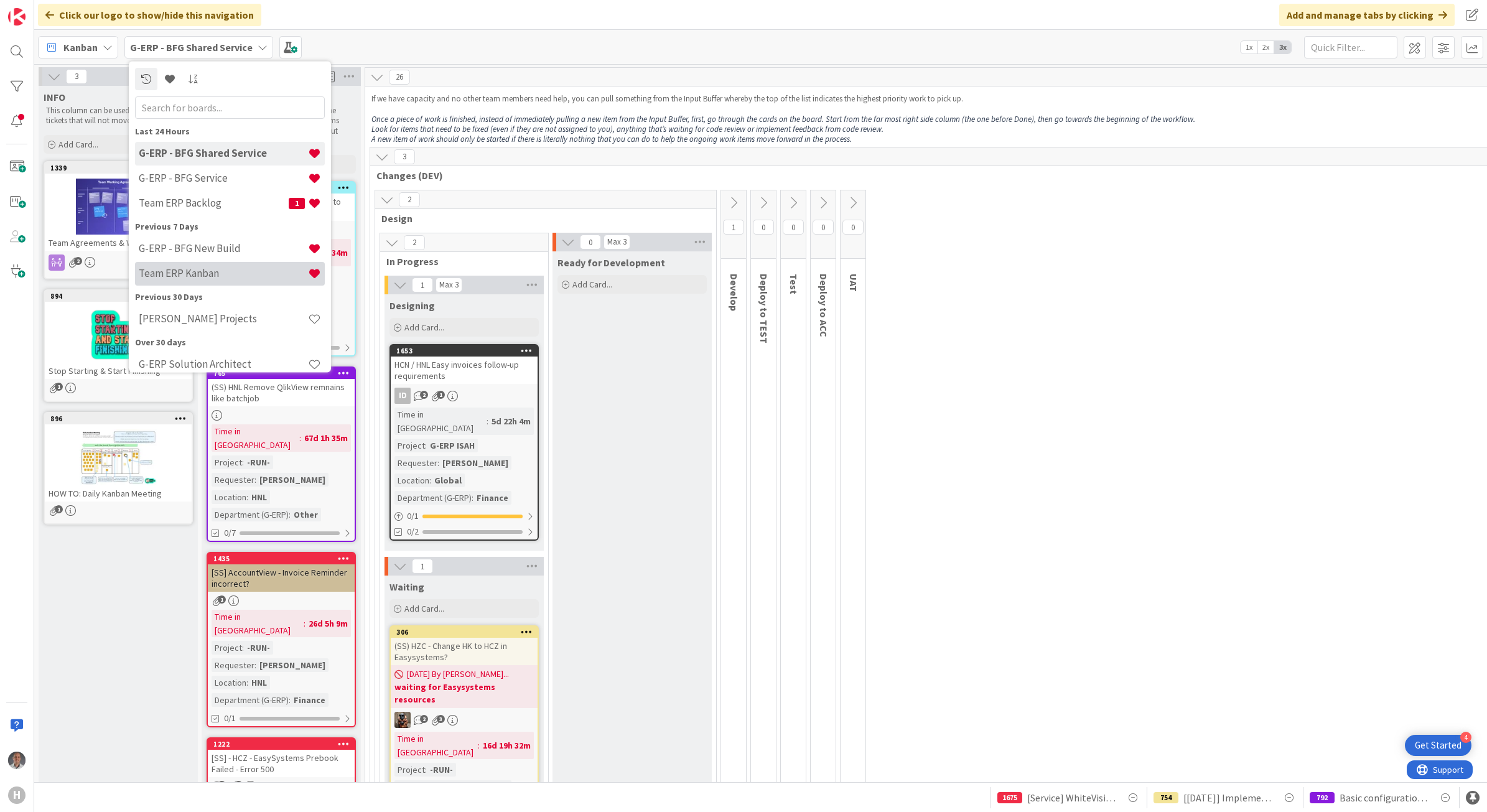
scroll to position [10, 0]
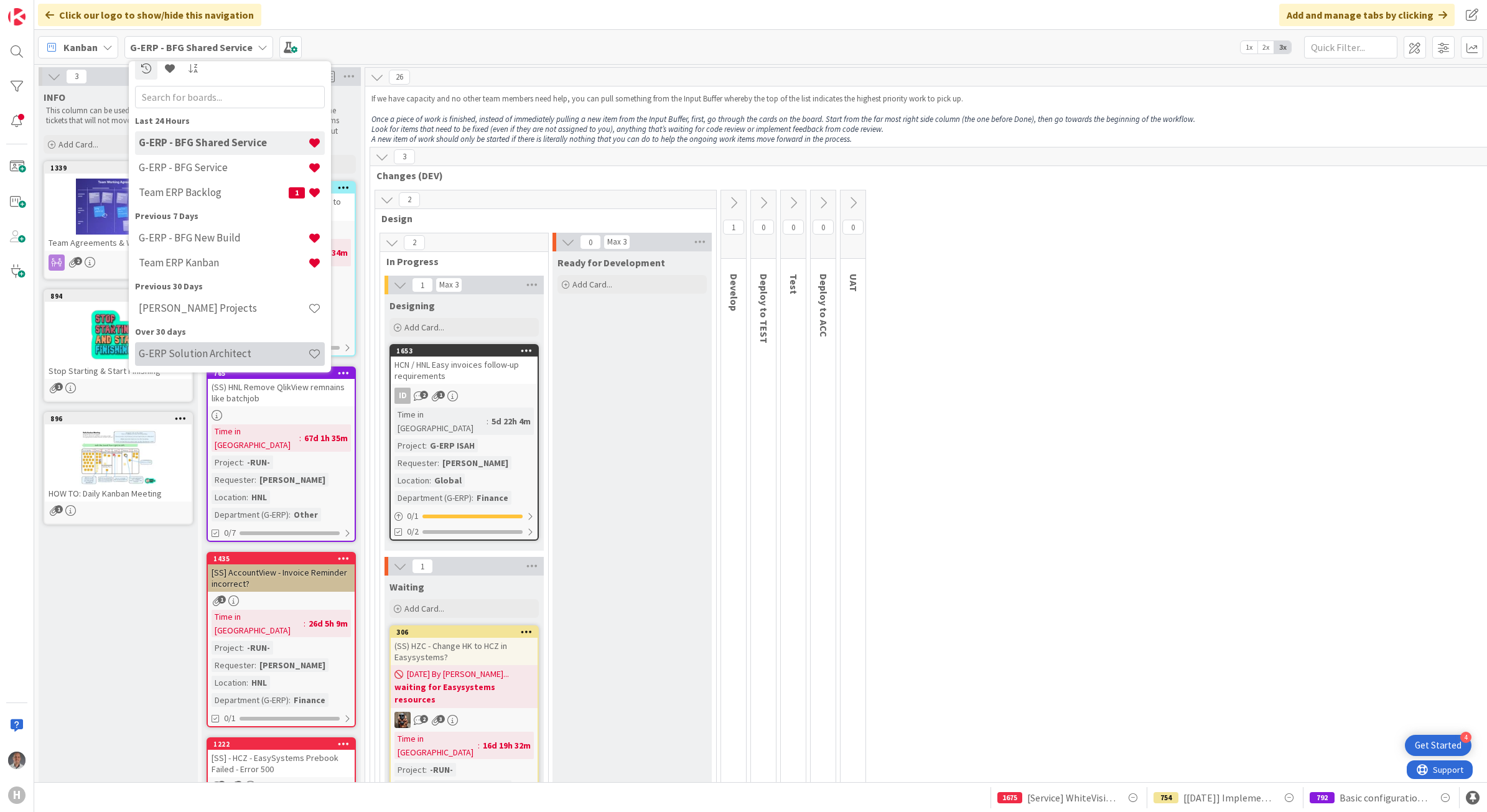
click at [200, 353] on h4 "G-ERP Solution Architect" at bounding box center [223, 353] width 170 height 13
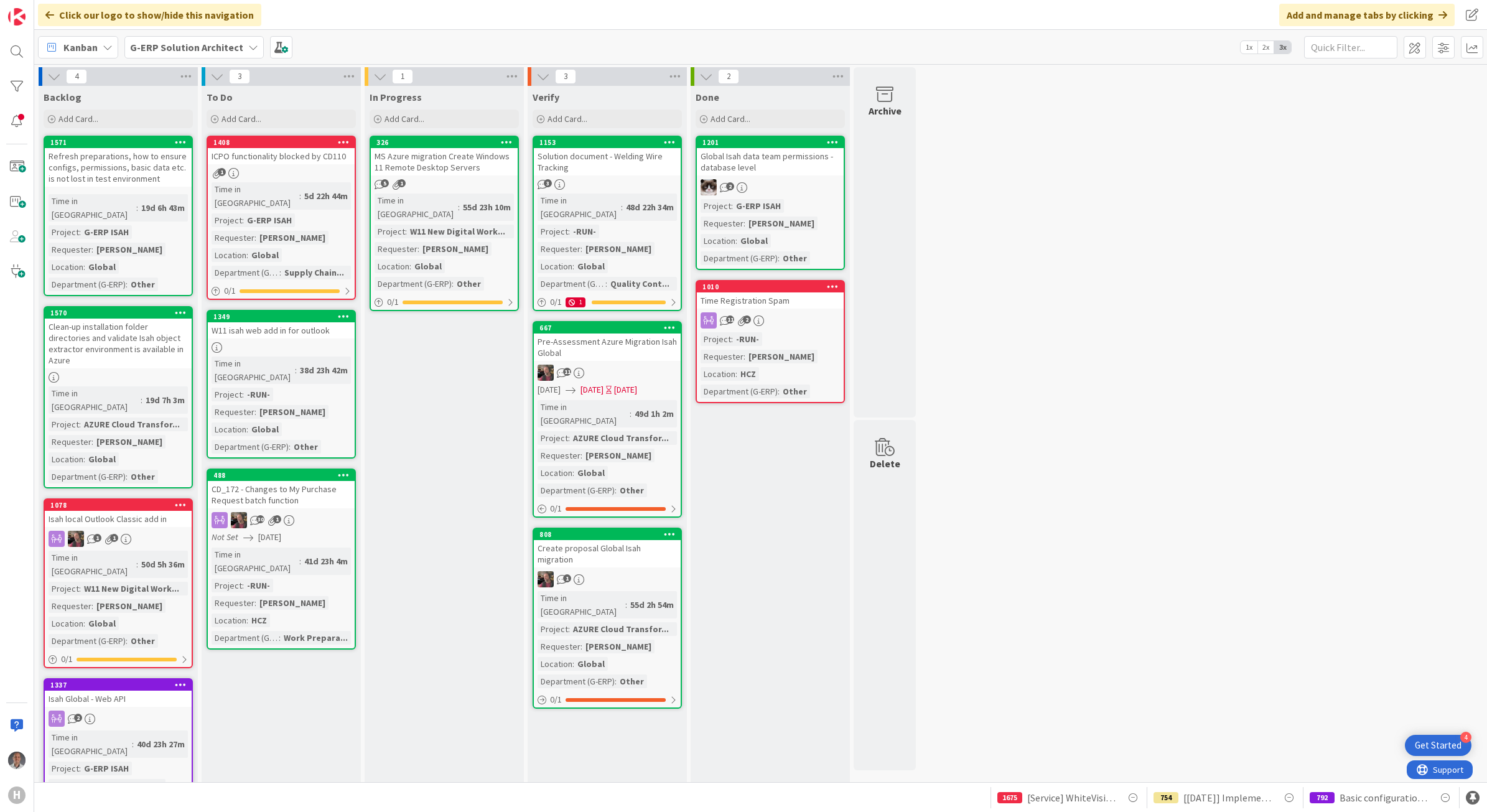
click at [296, 481] on div "CD_172 - Changes to My Purchase Request batch function" at bounding box center [281, 495] width 147 height 28
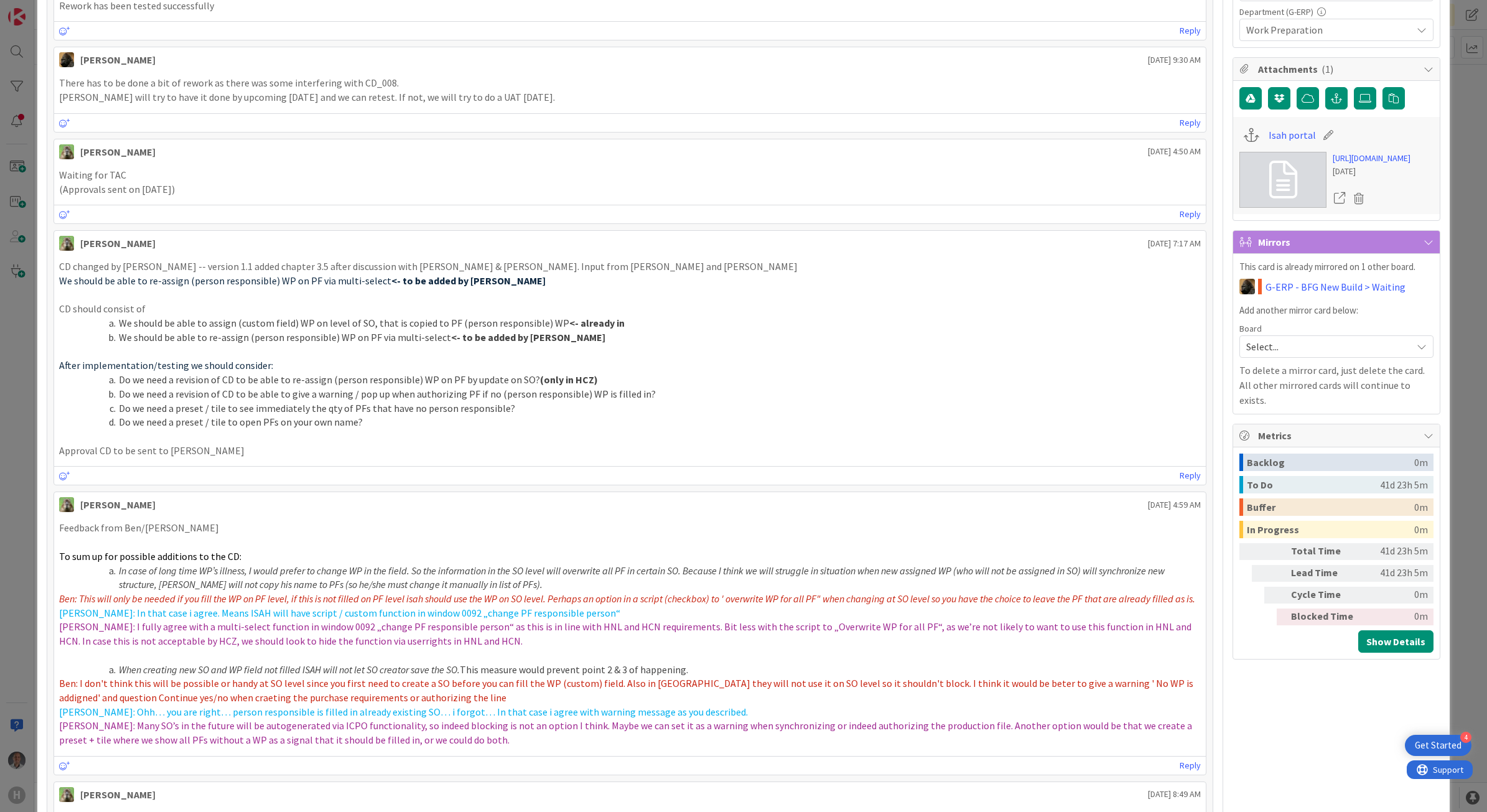
scroll to position [545, 0]
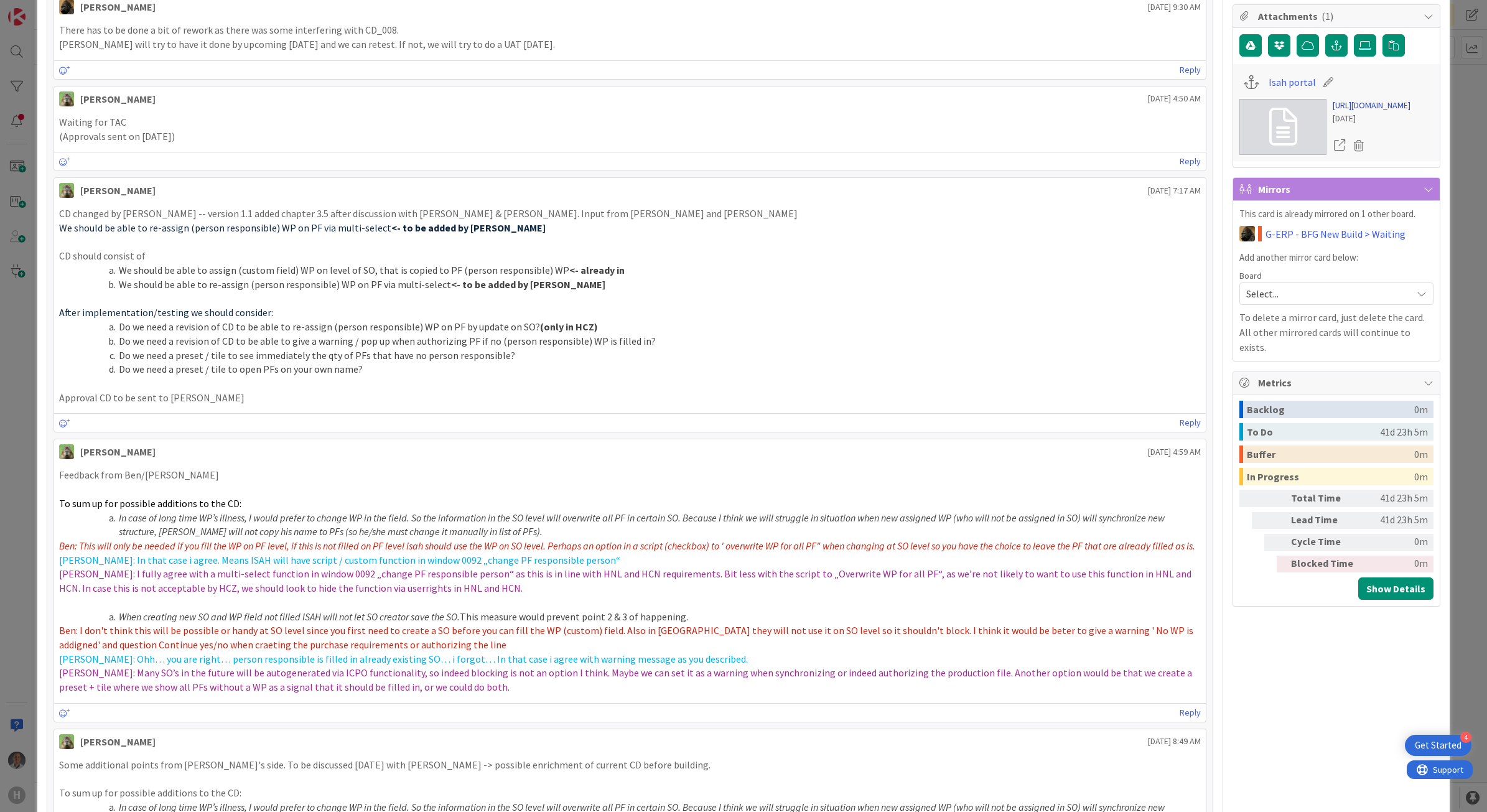
click at [1366, 112] on link "[URL][DOMAIN_NAME]" at bounding box center [1372, 105] width 78 height 13
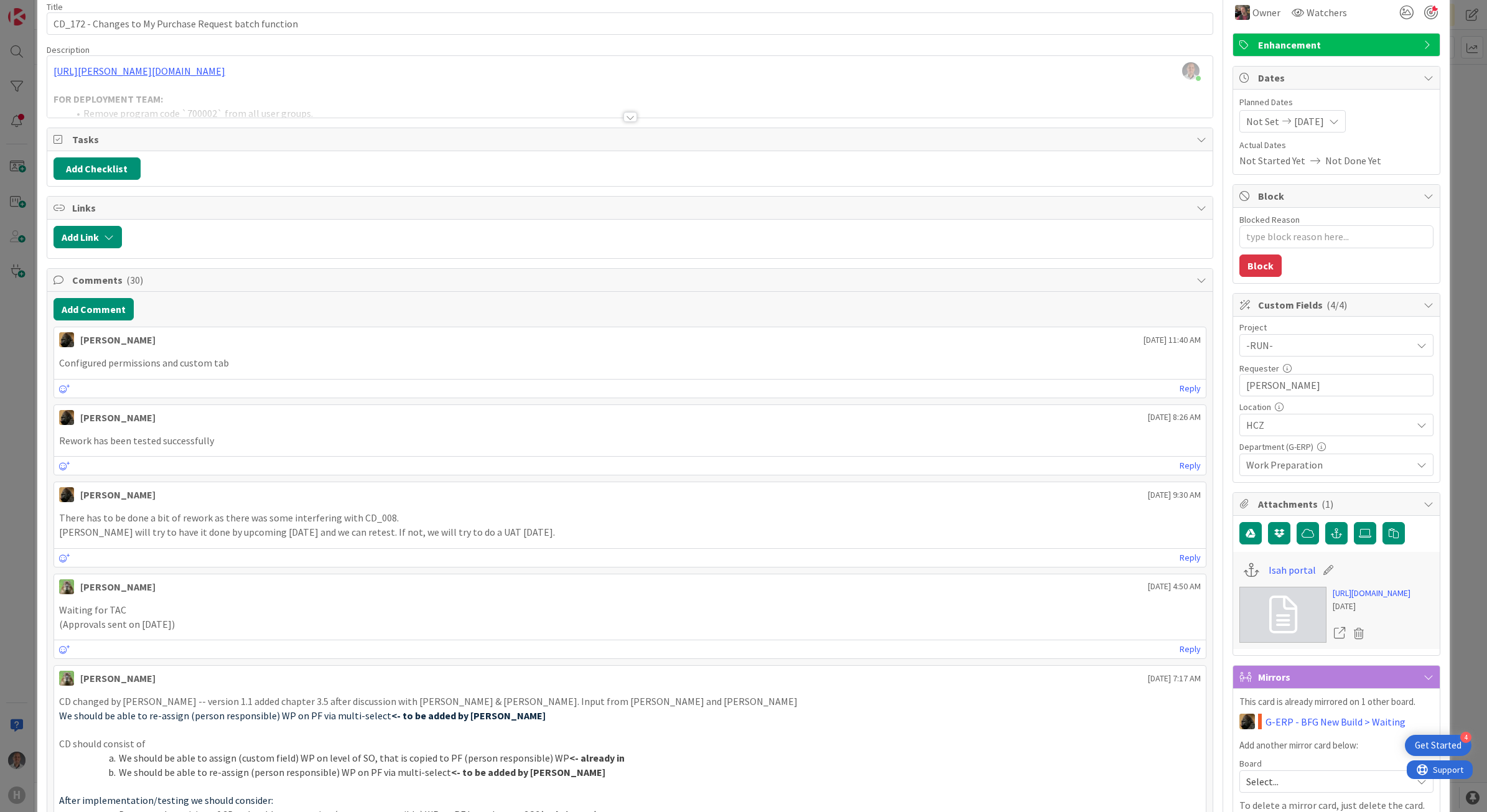
scroll to position [0, 0]
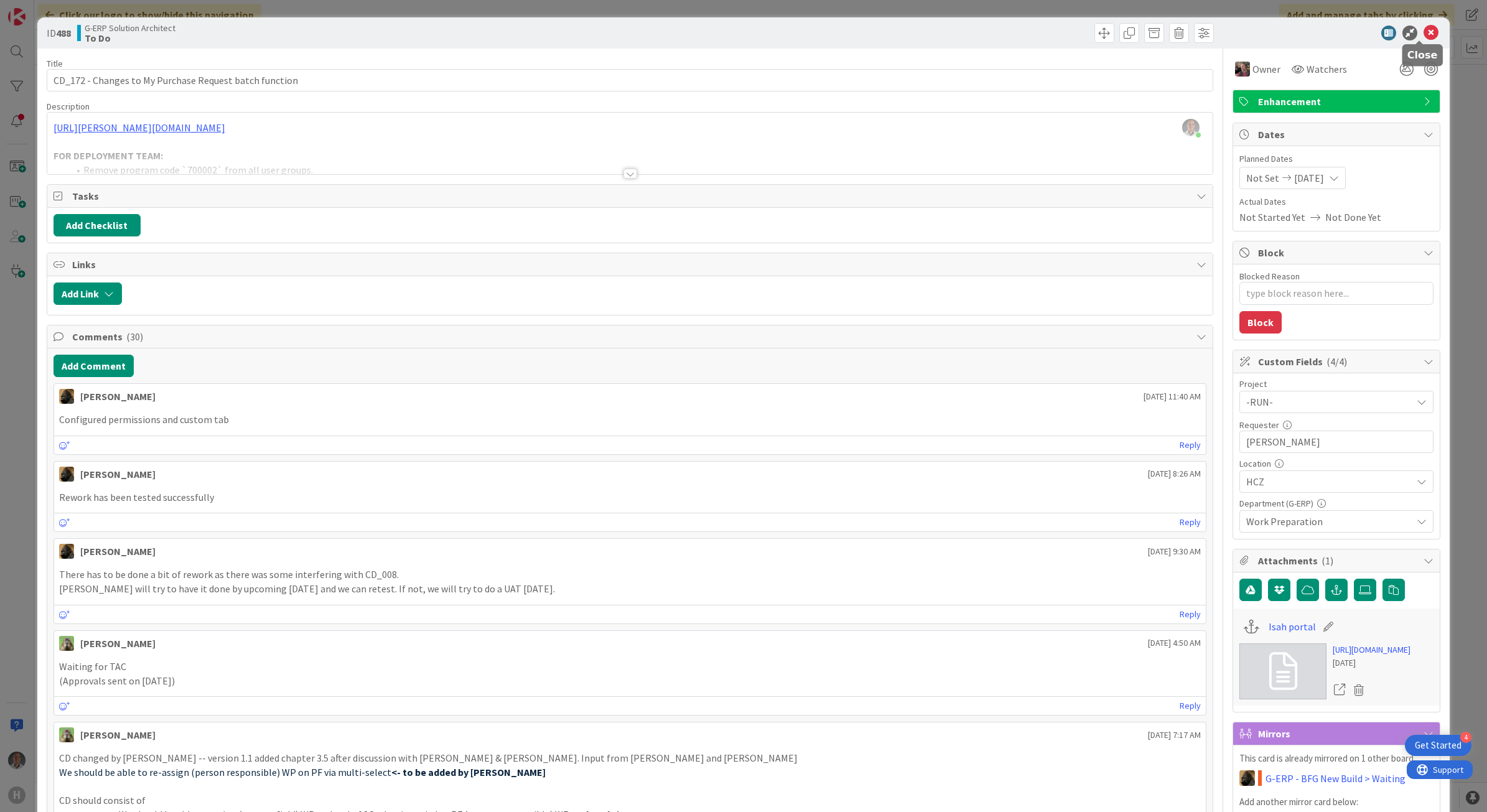
click at [1423, 37] on icon at bounding box center [1431, 33] width 15 height 15
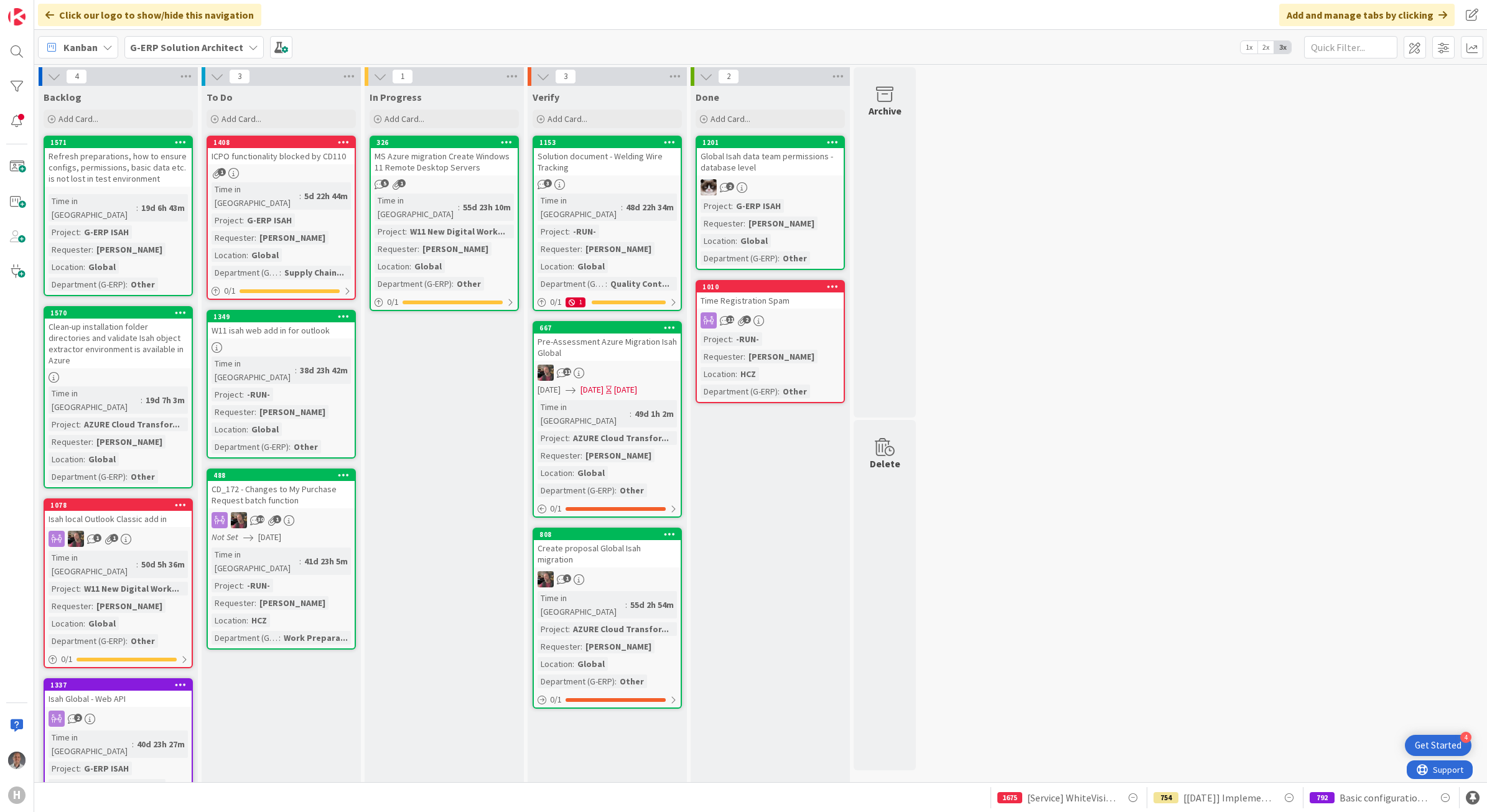
click at [182, 51] on b "G-ERP Solution Architect" at bounding box center [187, 47] width 114 height 13
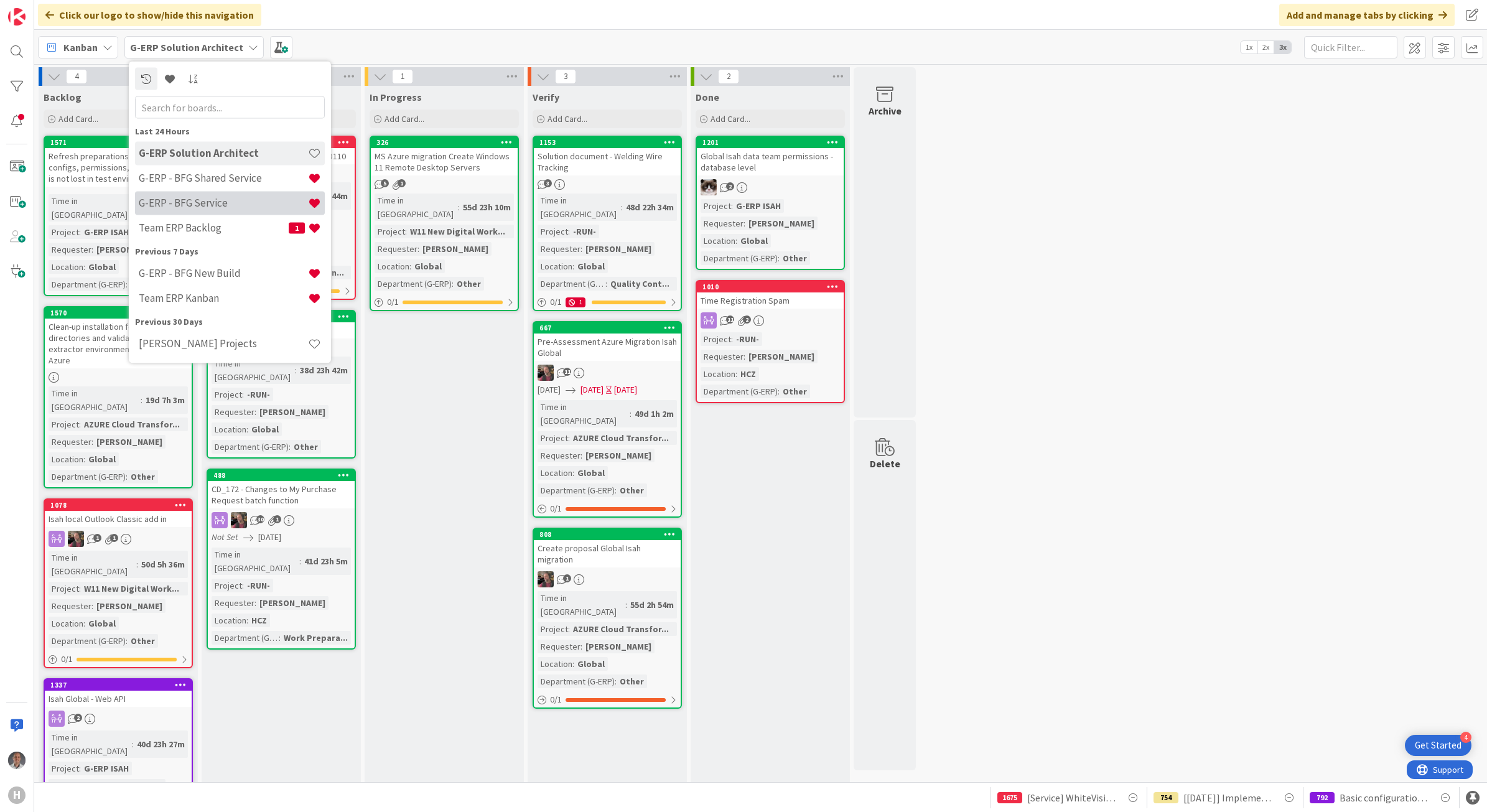
click at [225, 204] on h4 "G-ERP - BFG Service" at bounding box center [223, 202] width 170 height 13
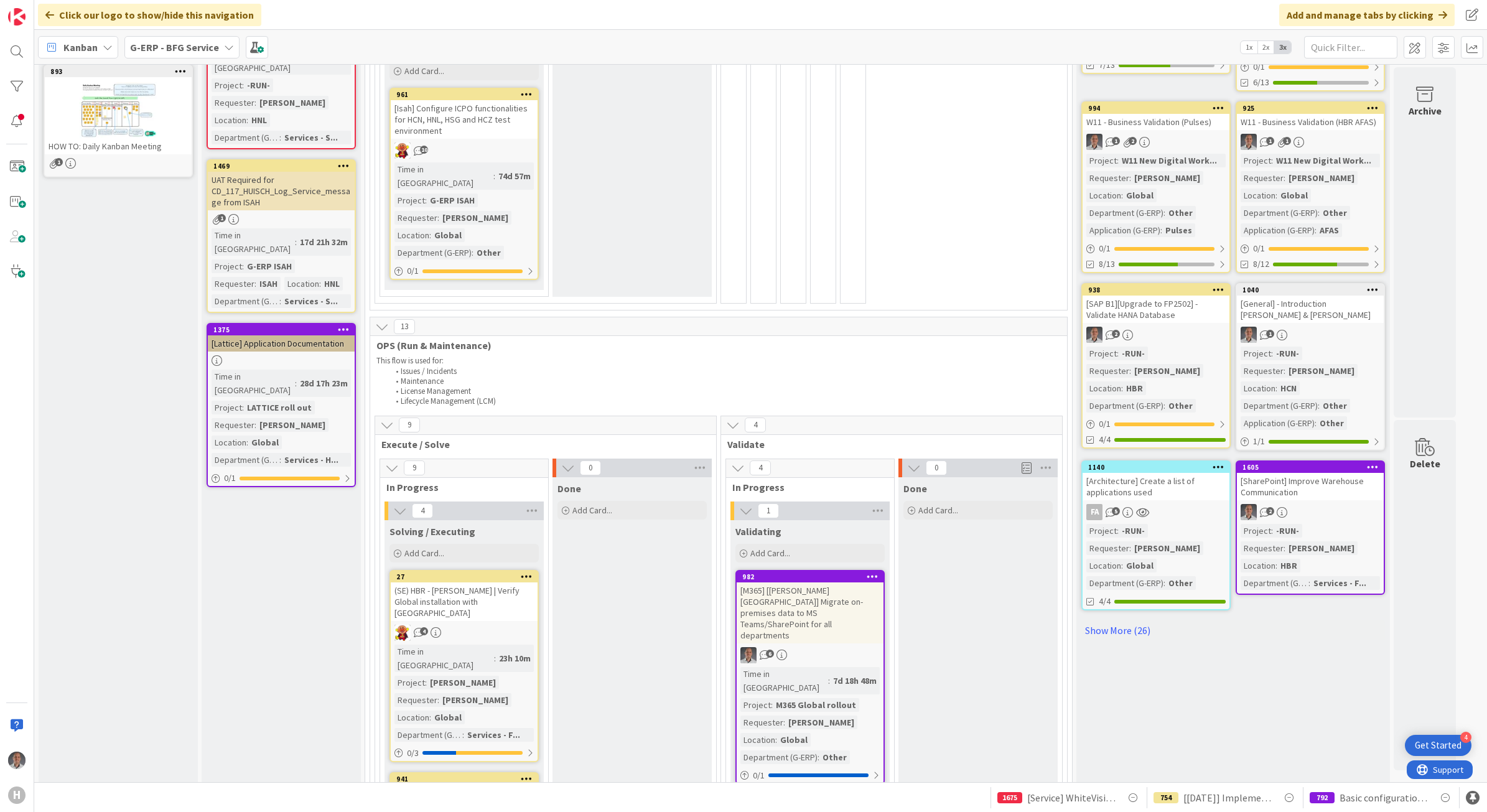
scroll to position [545, 0]
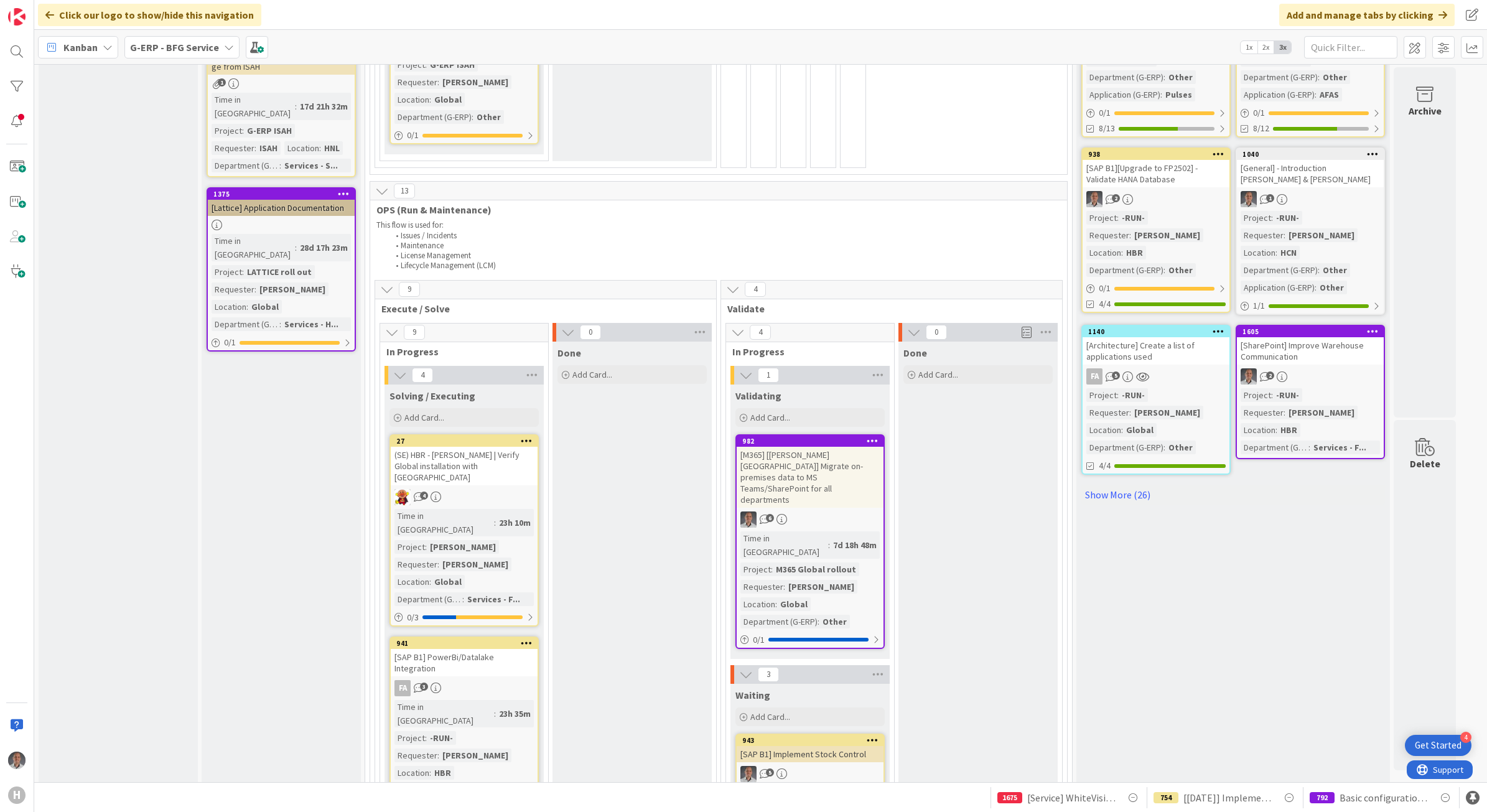
click at [487, 453] on div "(SE) HBR - [PERSON_NAME] | Verify Global installation with [GEOGRAPHIC_DATA]" at bounding box center [464, 466] width 147 height 39
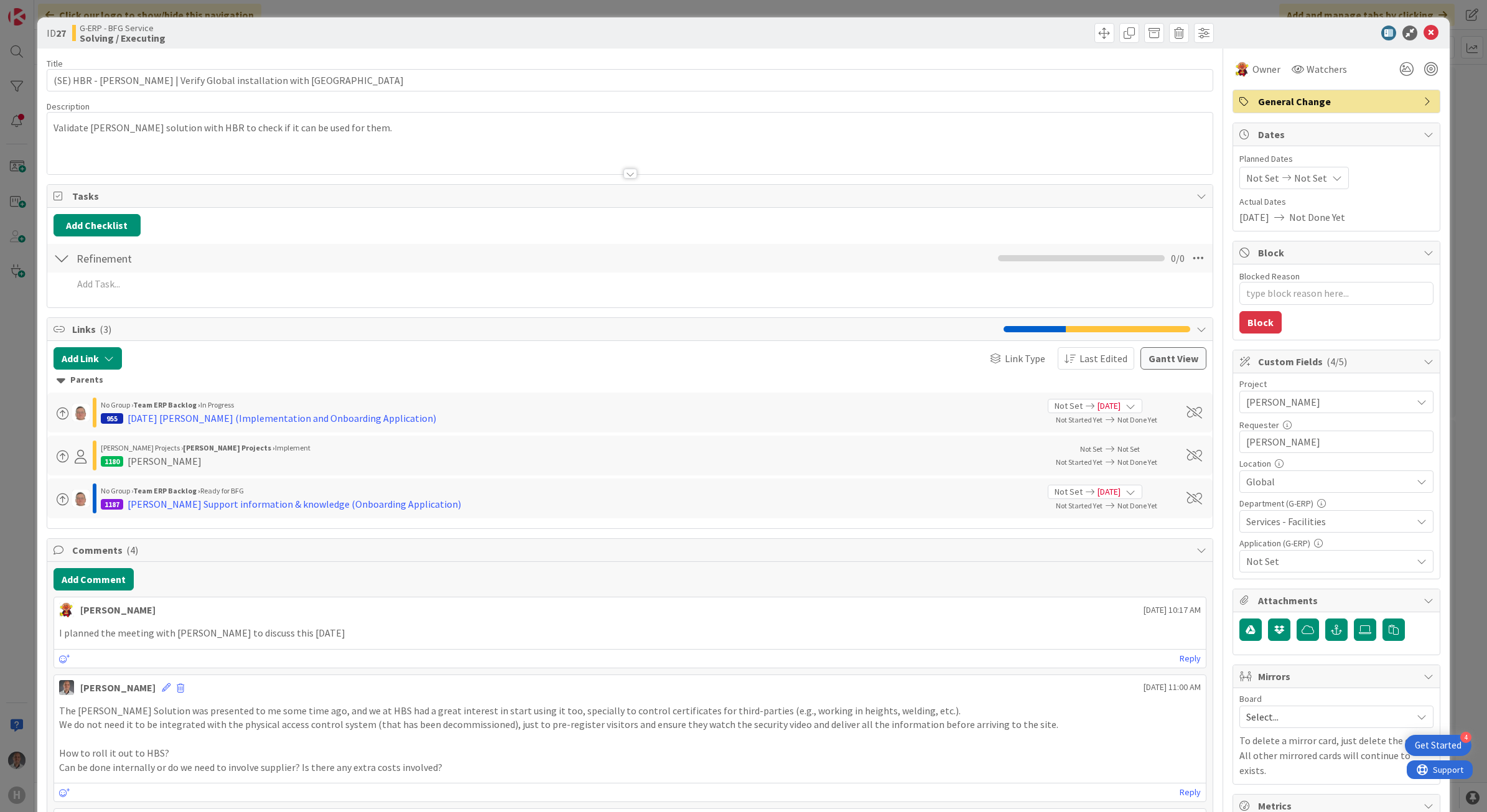
click at [623, 175] on div at bounding box center [630, 173] width 13 height 10
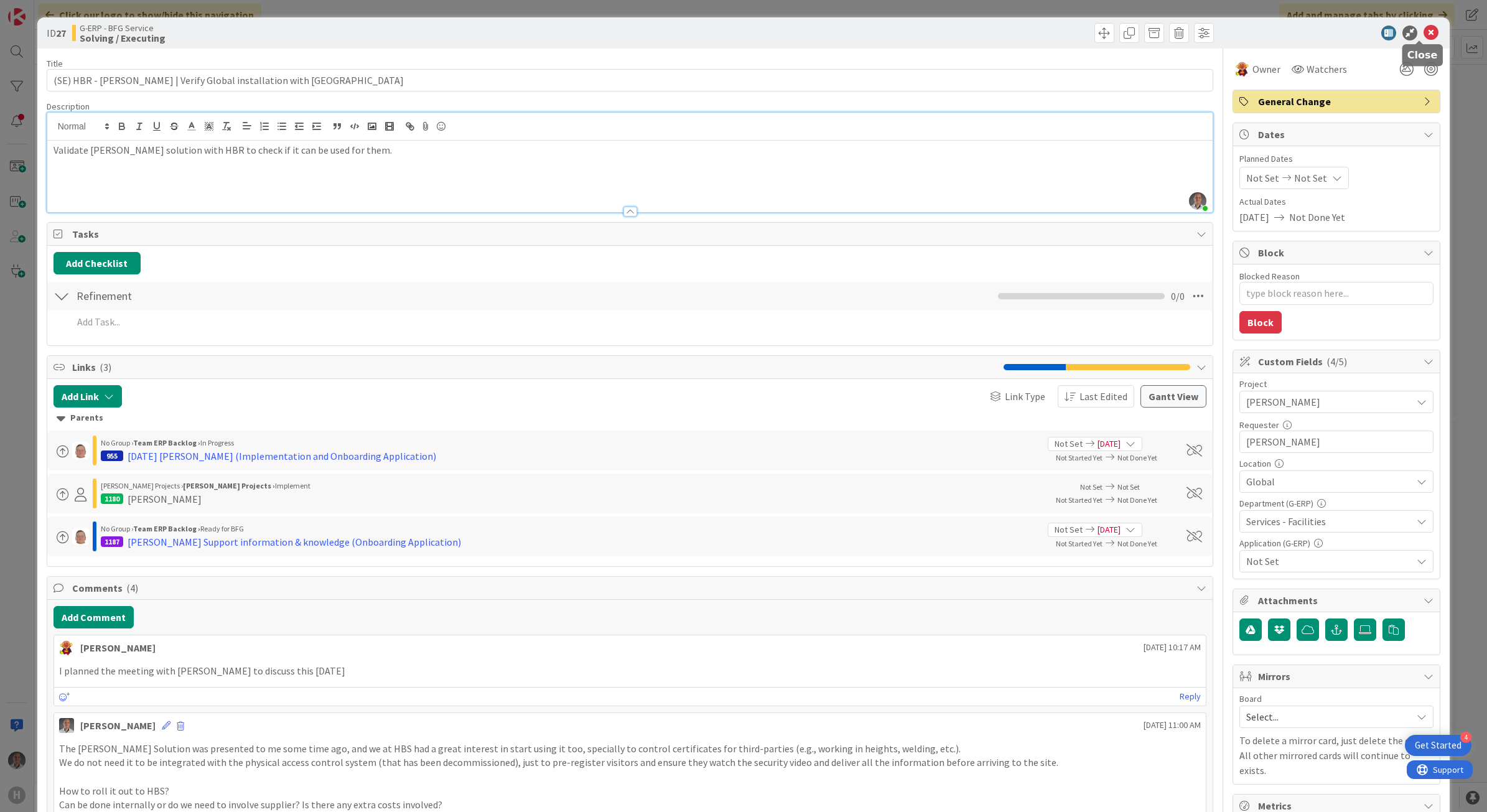
click at [1423, 34] on icon at bounding box center [1431, 33] width 15 height 15
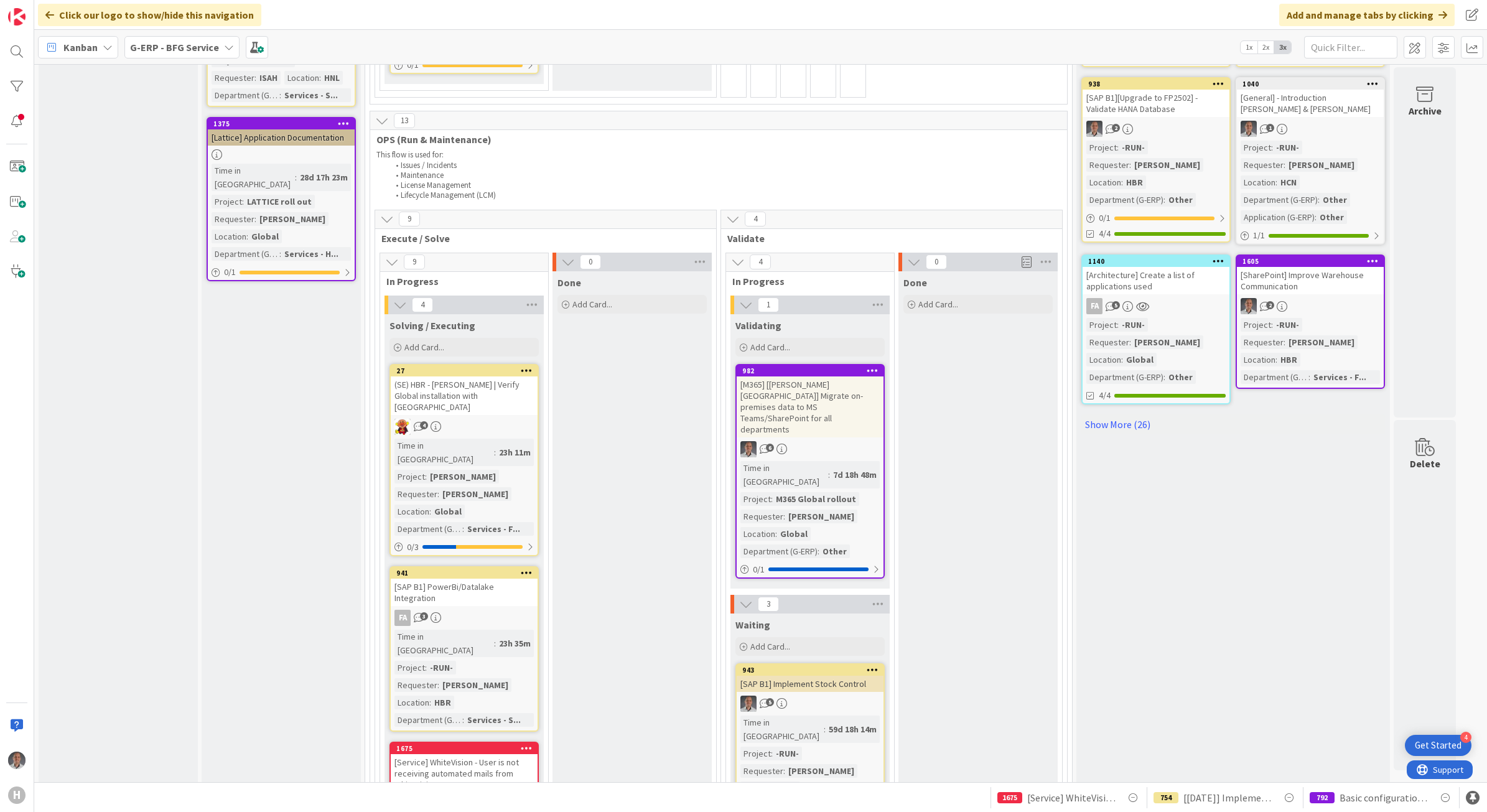
scroll to position [778, 0]
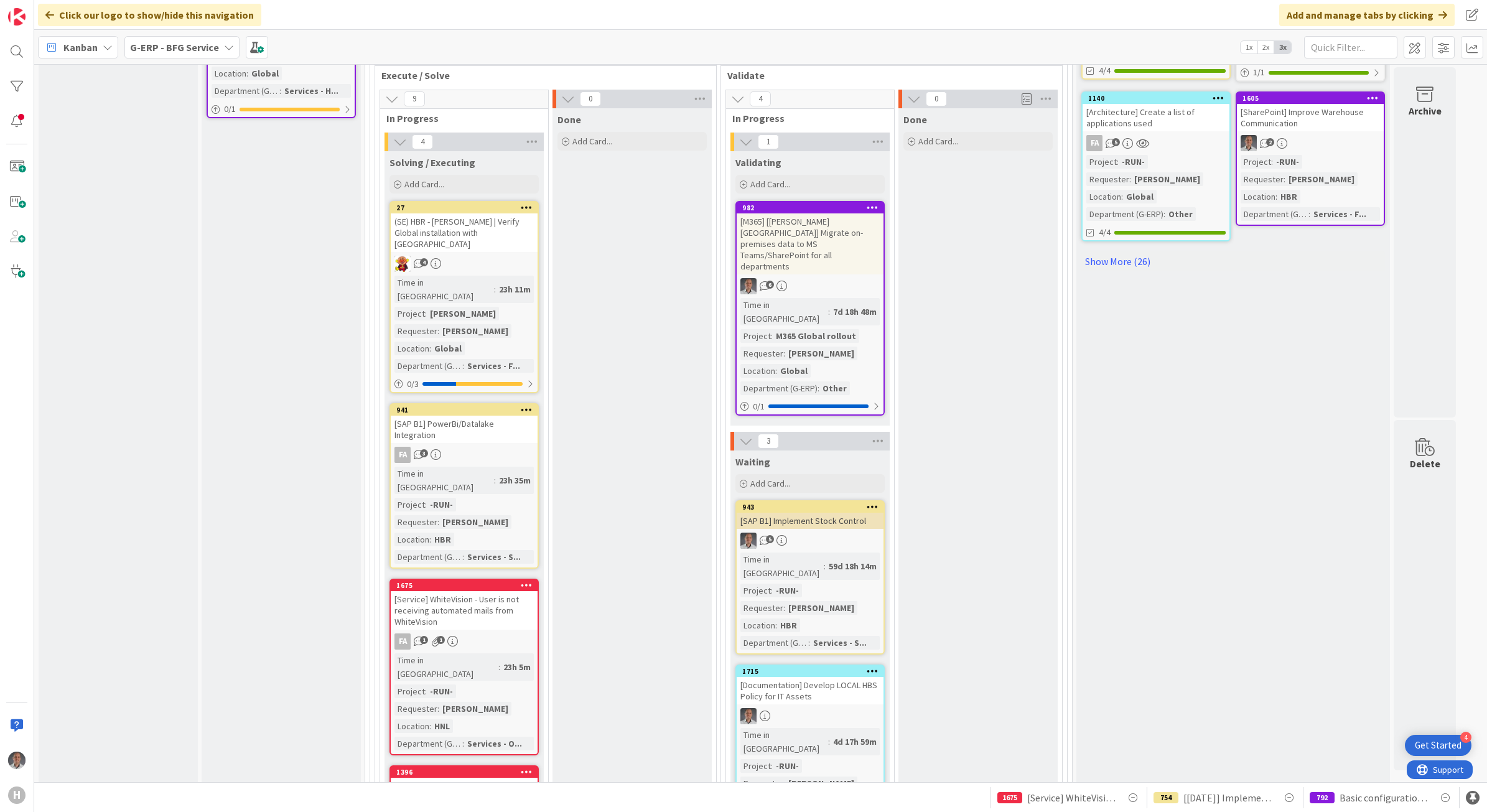
click at [499, 415] on div "[SAP B1] PowerBi/Datalake Integration" at bounding box center [464, 429] width 147 height 28
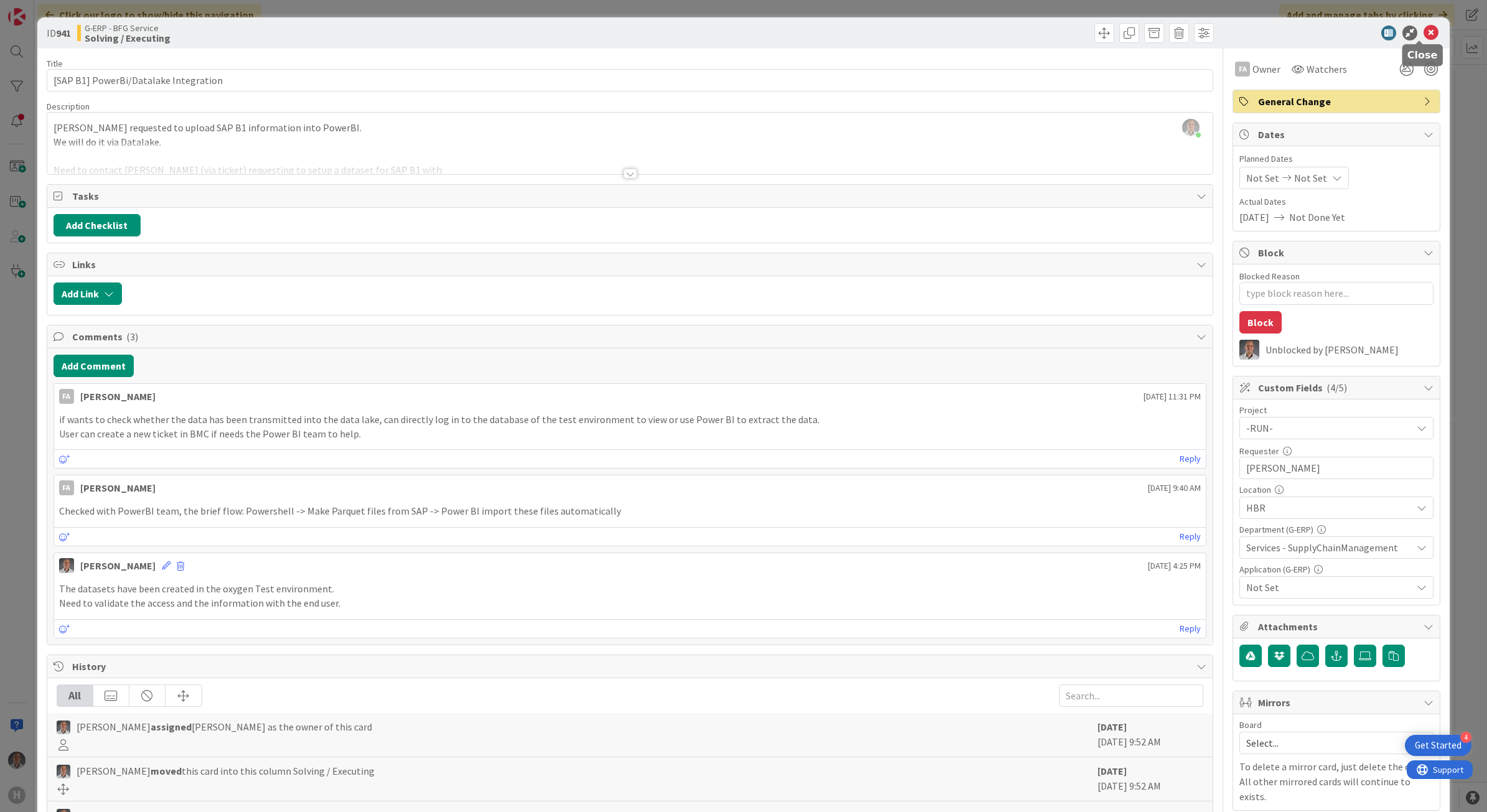
click at [1423, 35] on icon at bounding box center [1431, 33] width 15 height 15
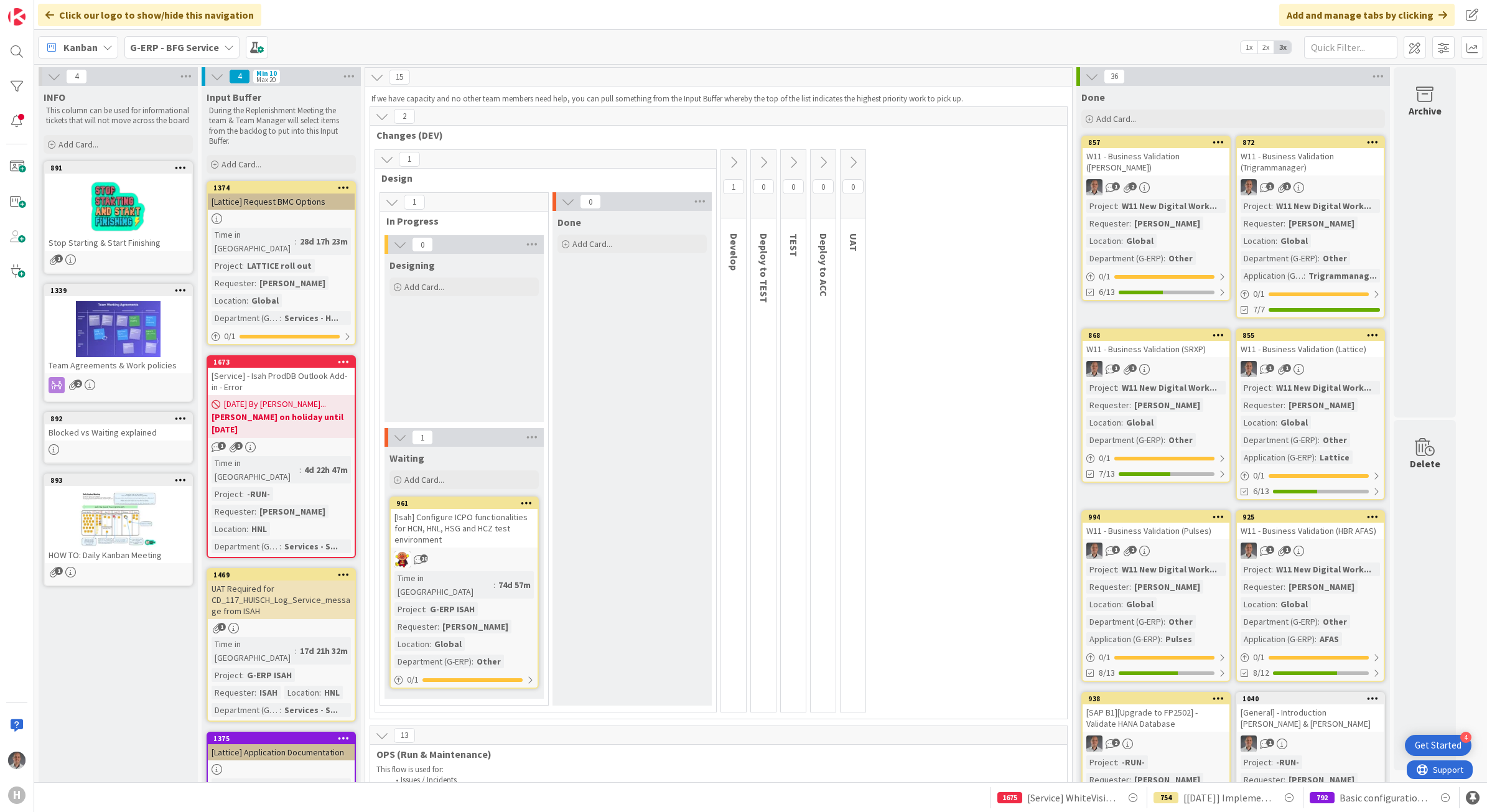
click at [188, 33] on div "Kanban G-ERP - BFG Service 1x 2x 3x" at bounding box center [761, 47] width 1453 height 34
click at [188, 38] on div "G-ERP - BFG Service" at bounding box center [182, 47] width 115 height 22
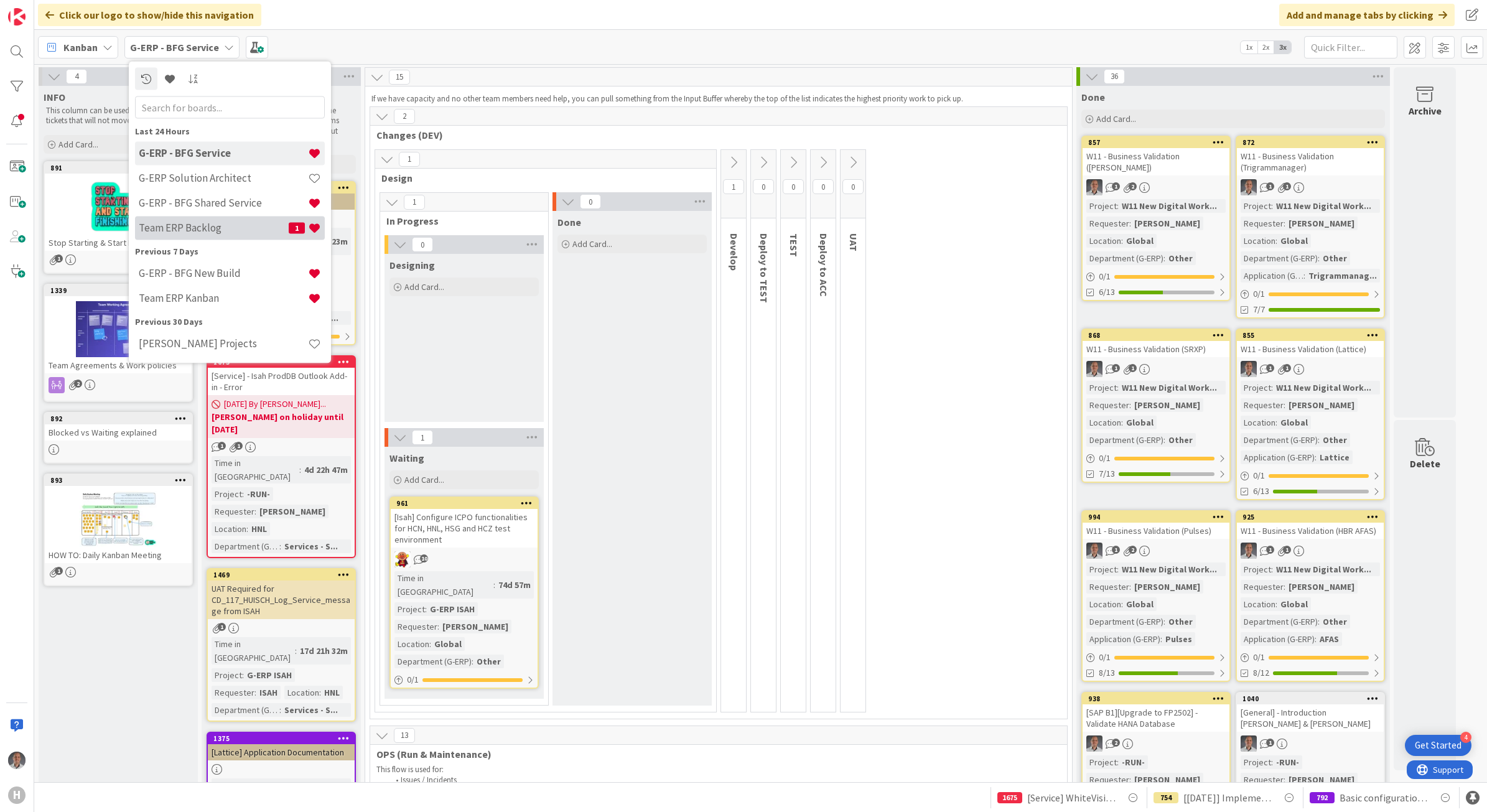
click at [207, 225] on h4 "Team ERP Backlog" at bounding box center [214, 227] width 150 height 13
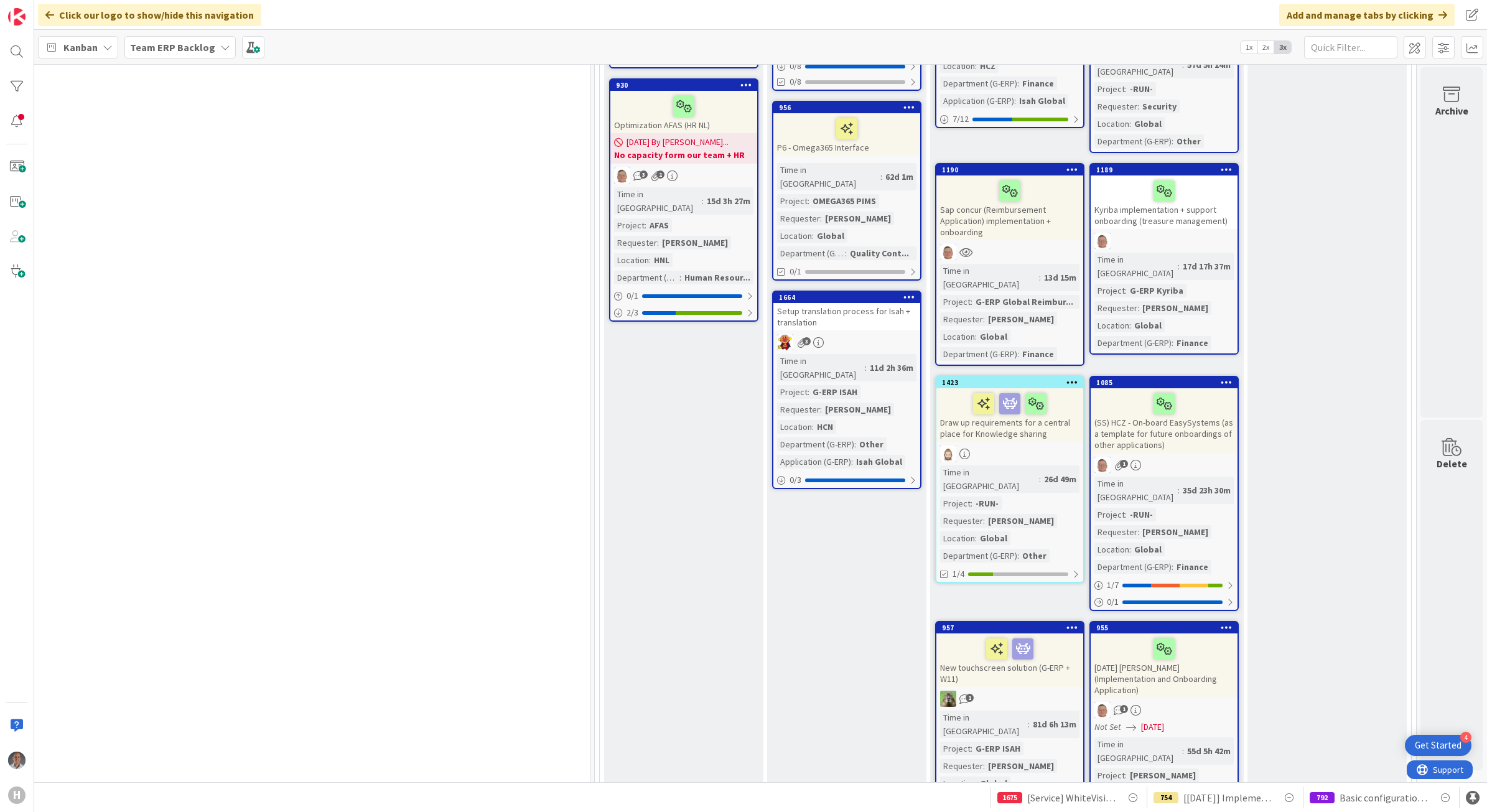
scroll to position [545, 791]
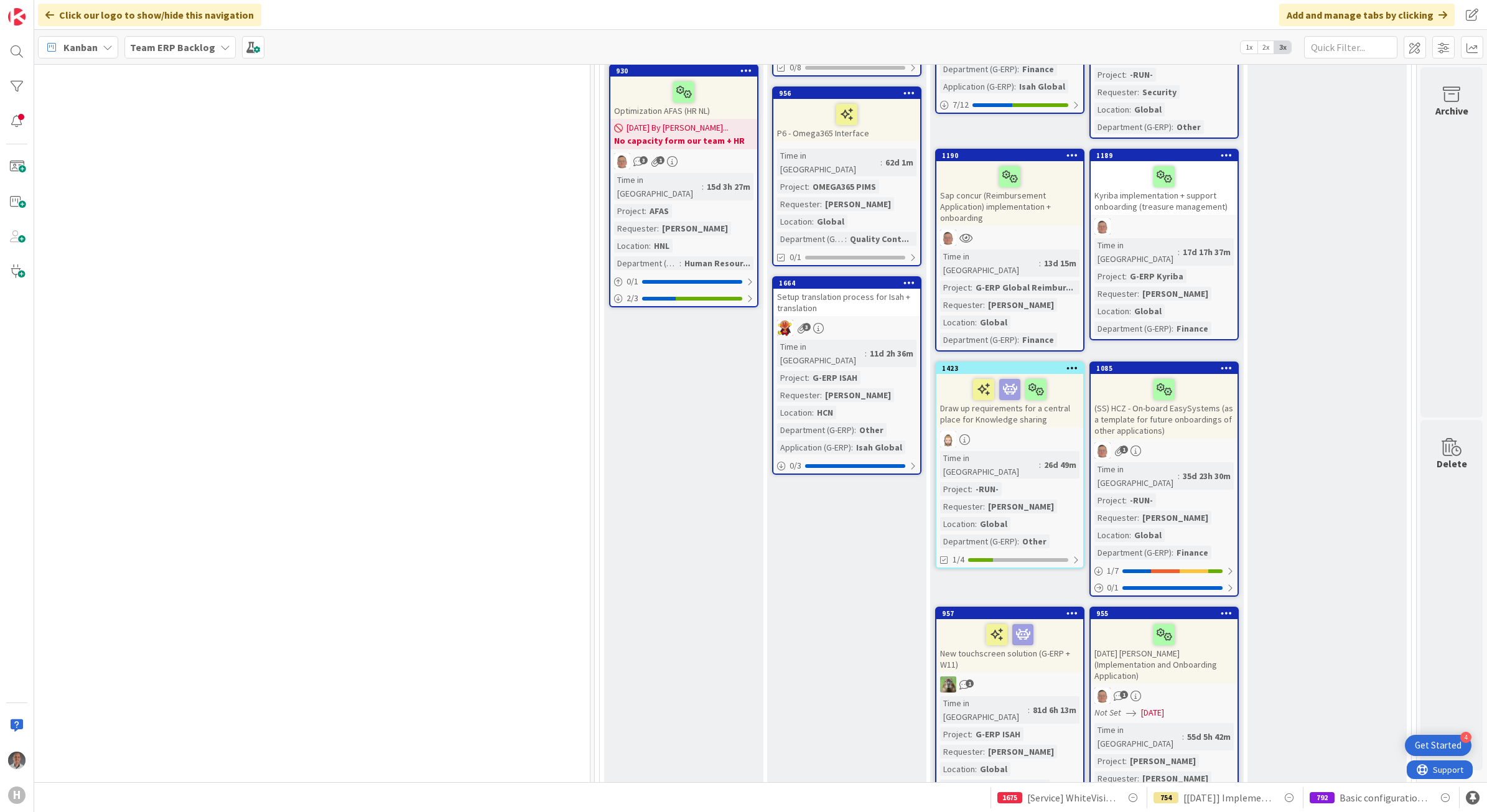
click at [998, 374] on div "Draw up requirements for a central place for Knowledge sharing" at bounding box center [1010, 401] width 147 height 54
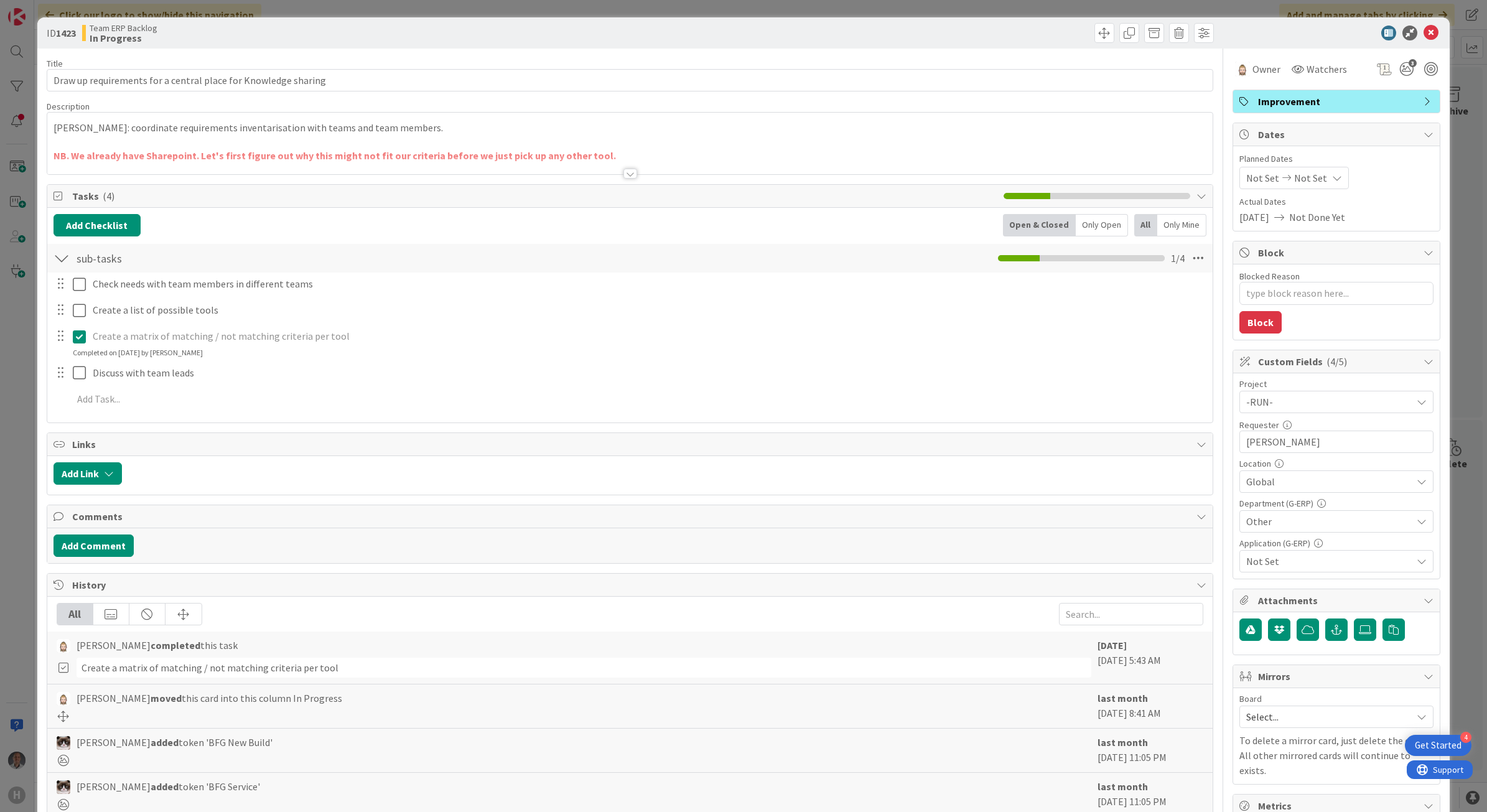
type textarea "x"
click at [626, 178] on div at bounding box center [630, 173] width 13 height 10
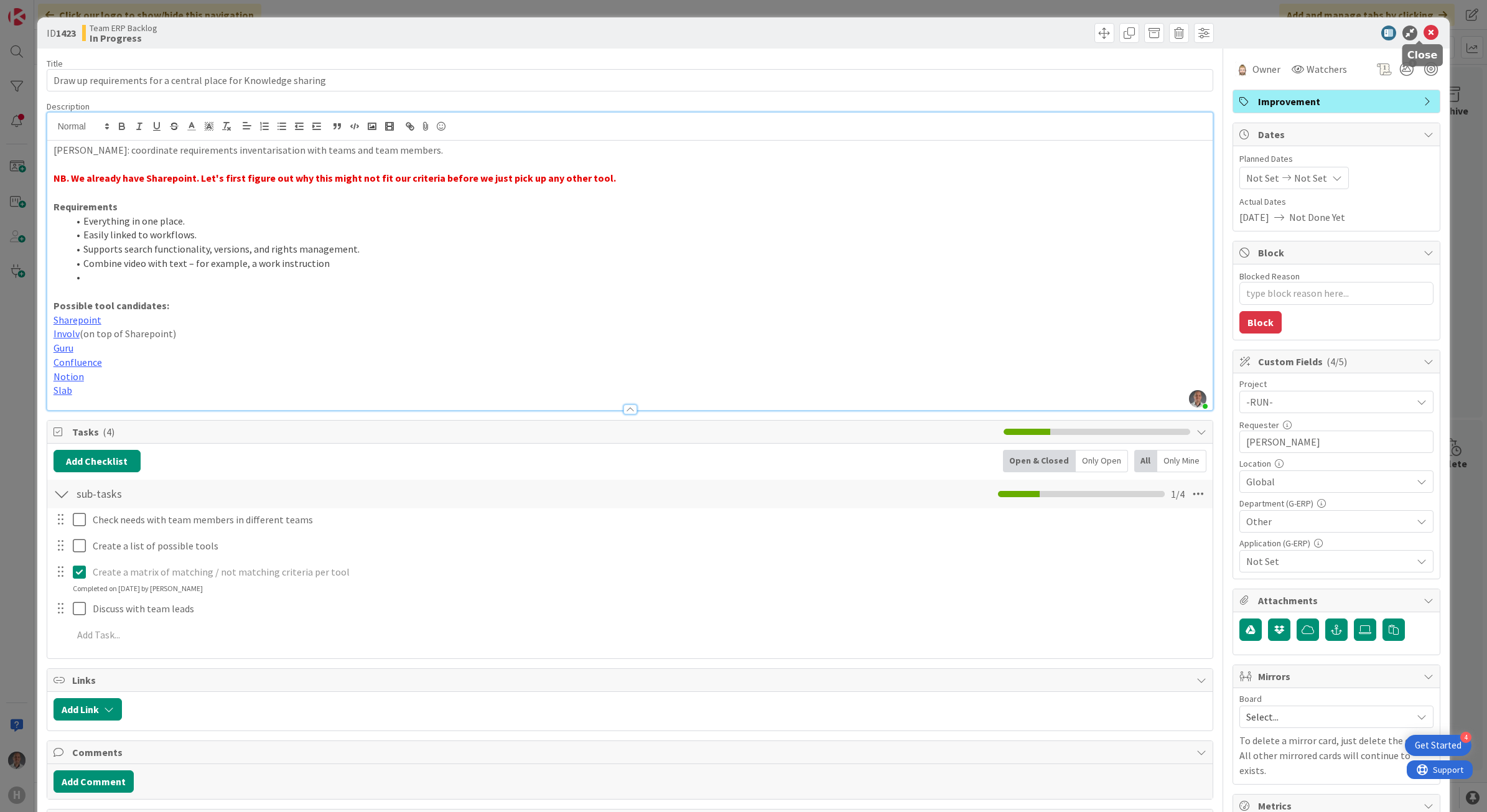
click at [1423, 37] on icon at bounding box center [1431, 33] width 15 height 15
